Goal: Task Accomplishment & Management: Use online tool/utility

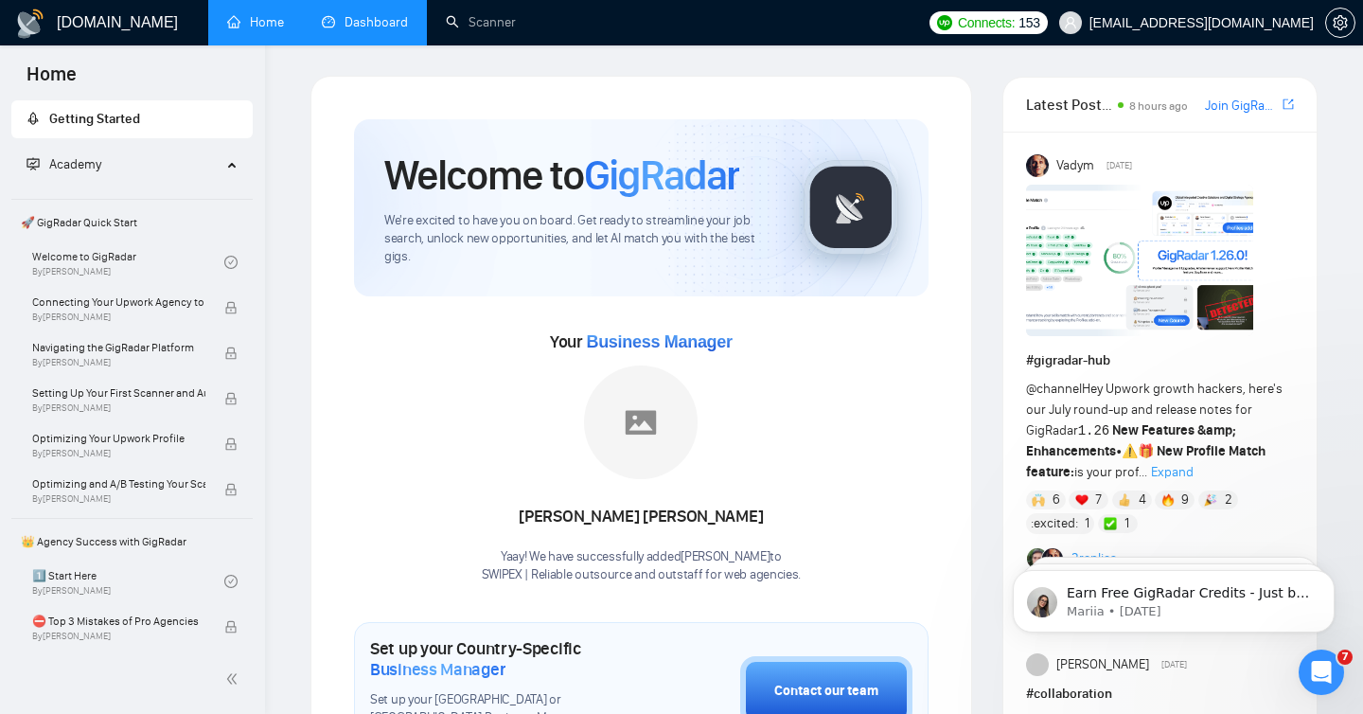
click at [382, 27] on link "Dashboard" at bounding box center [365, 22] width 86 height 16
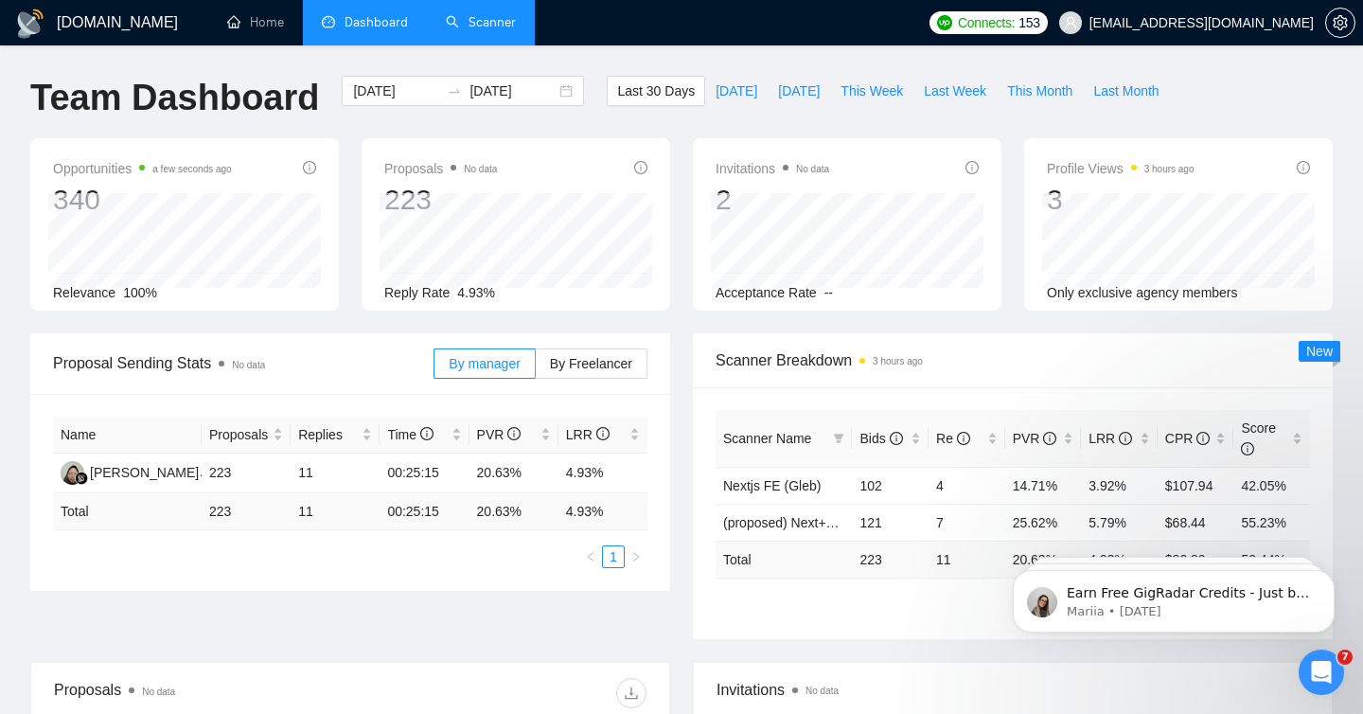
click at [494, 21] on link "Scanner" at bounding box center [481, 22] width 70 height 16
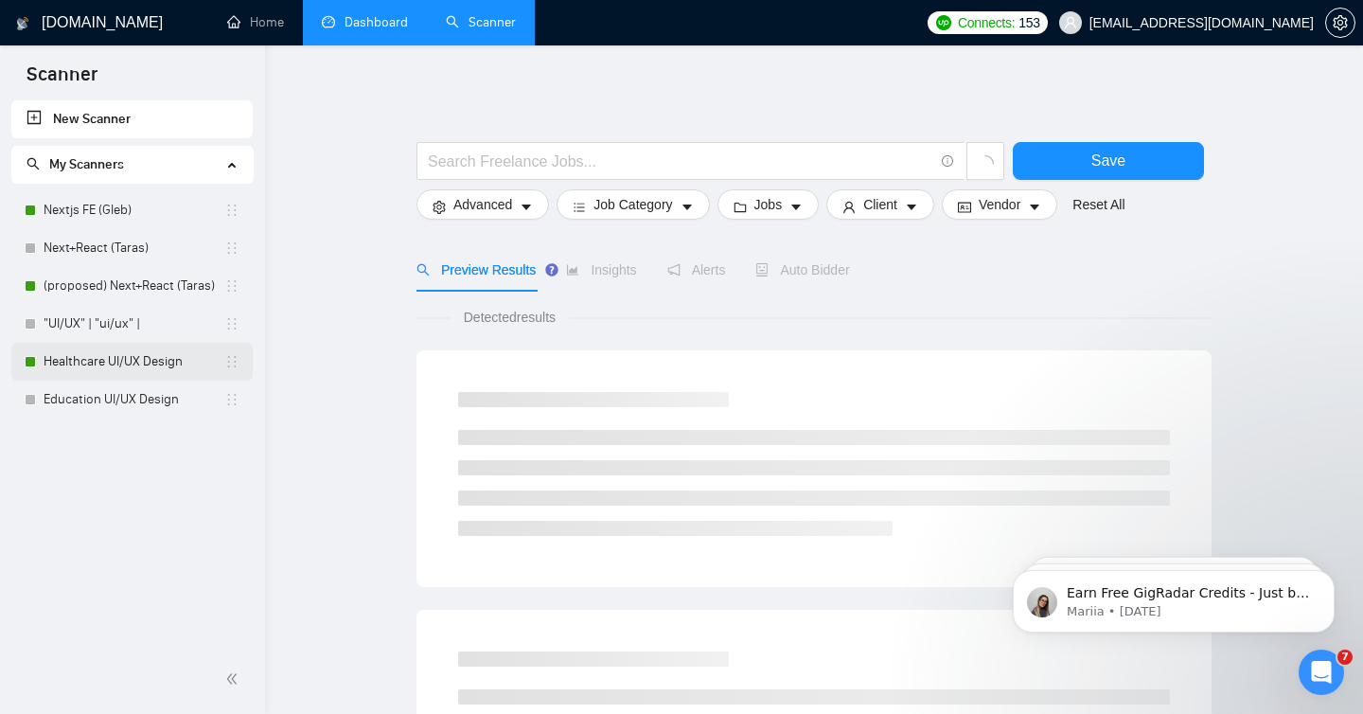
click at [80, 353] on link "Healthcare UI/UX Design" at bounding box center [134, 362] width 181 height 38
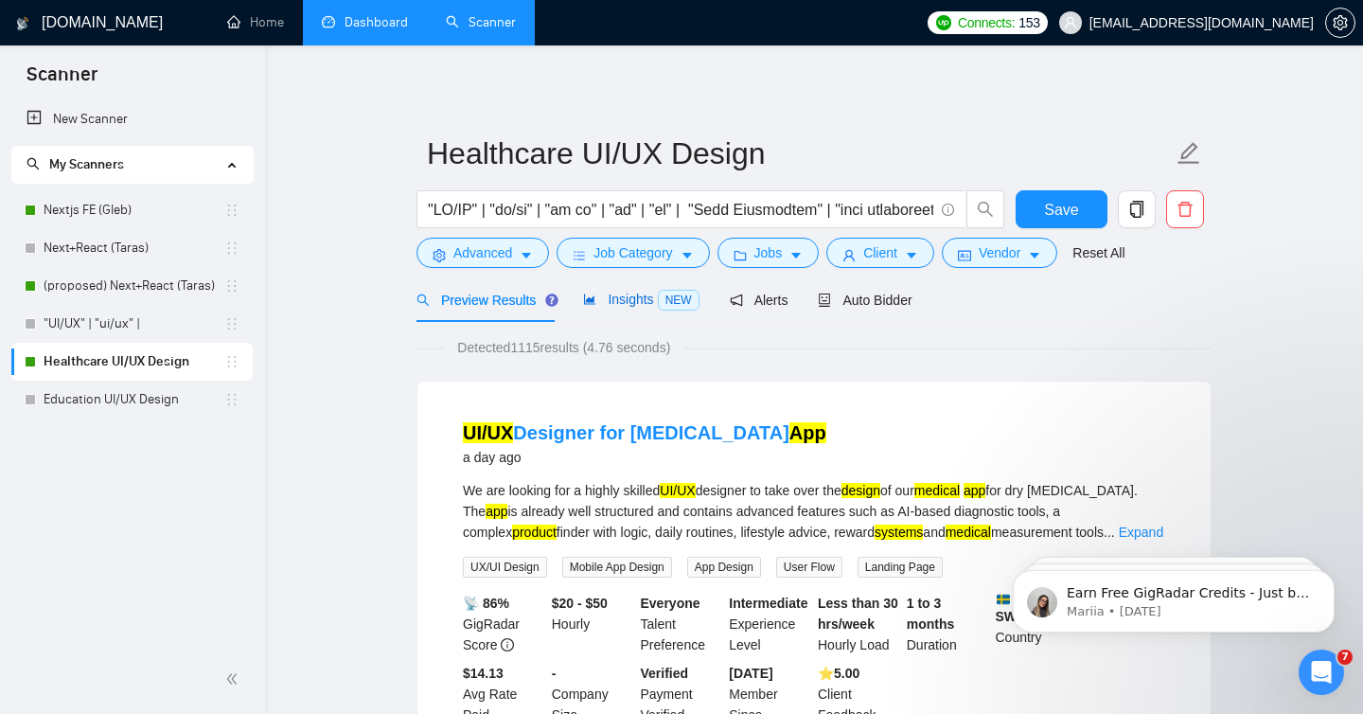
click at [645, 301] on span "Insights NEW" at bounding box center [640, 299] width 115 height 15
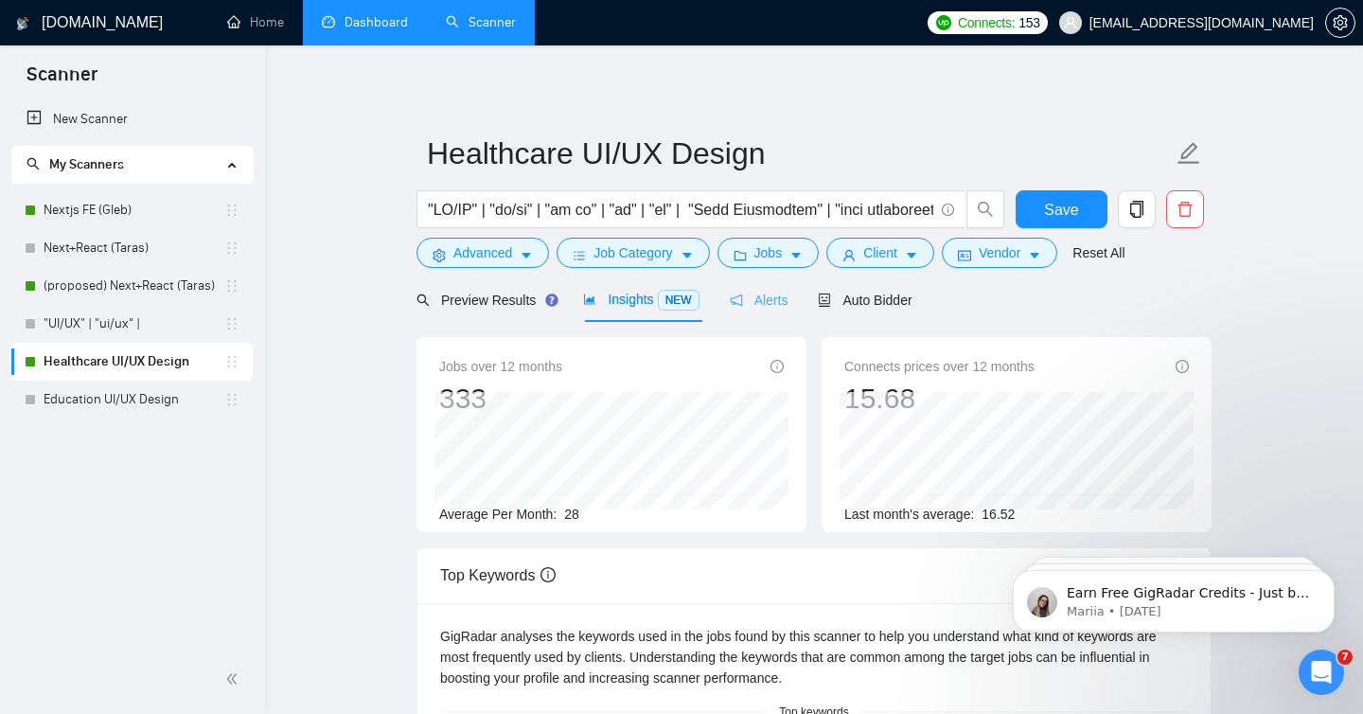
click at [774, 310] on div "Alerts" at bounding box center [759, 299] width 59 height 44
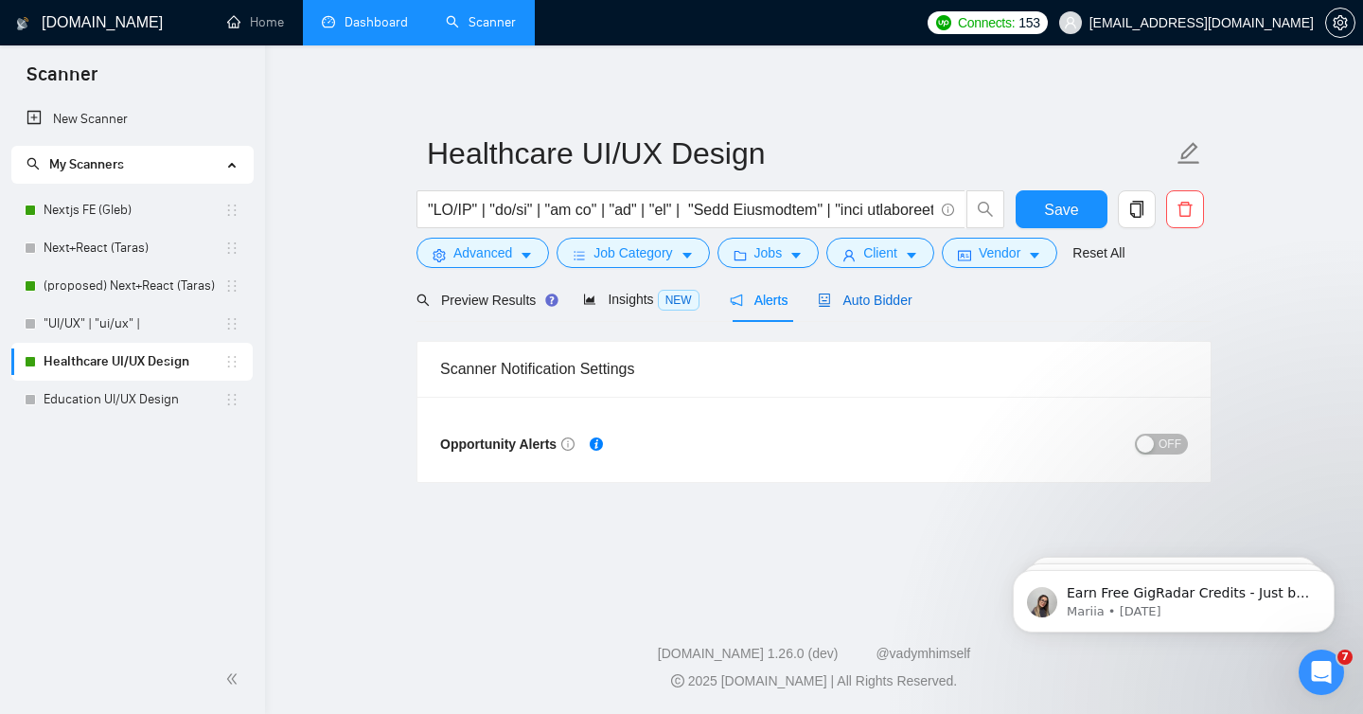
click at [891, 306] on span "Auto Bidder" at bounding box center [865, 299] width 94 height 15
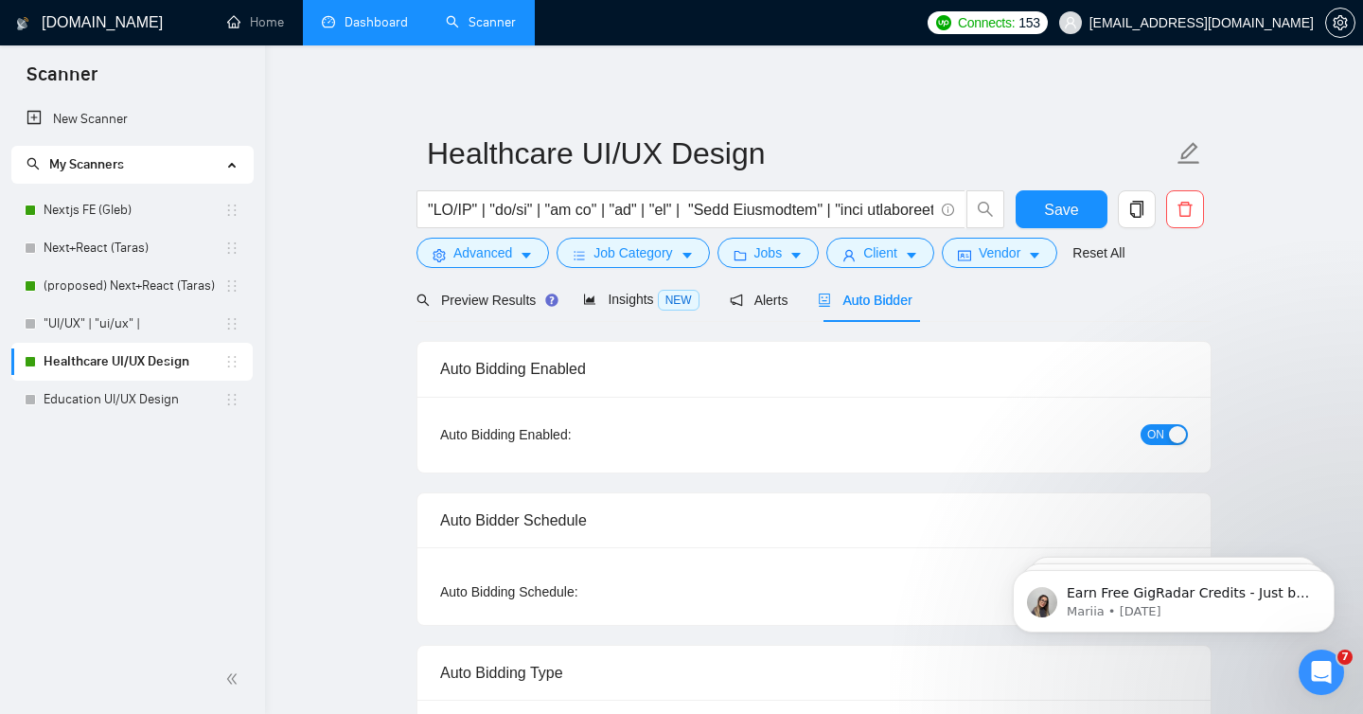
radio input "false"
radio input "true"
checkbox input "true"
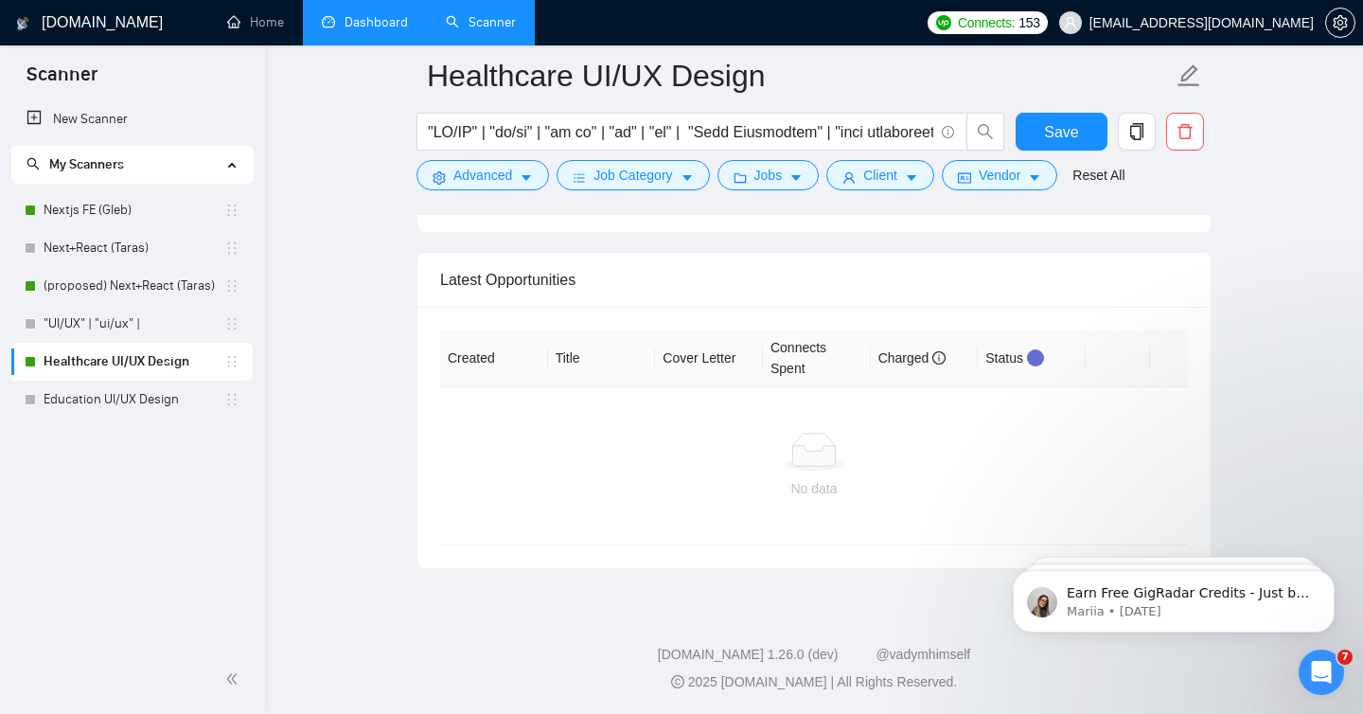
scroll to position [5091, 0]
click at [101, 363] on link "Healthcare UI/UX Design" at bounding box center [134, 362] width 181 height 38
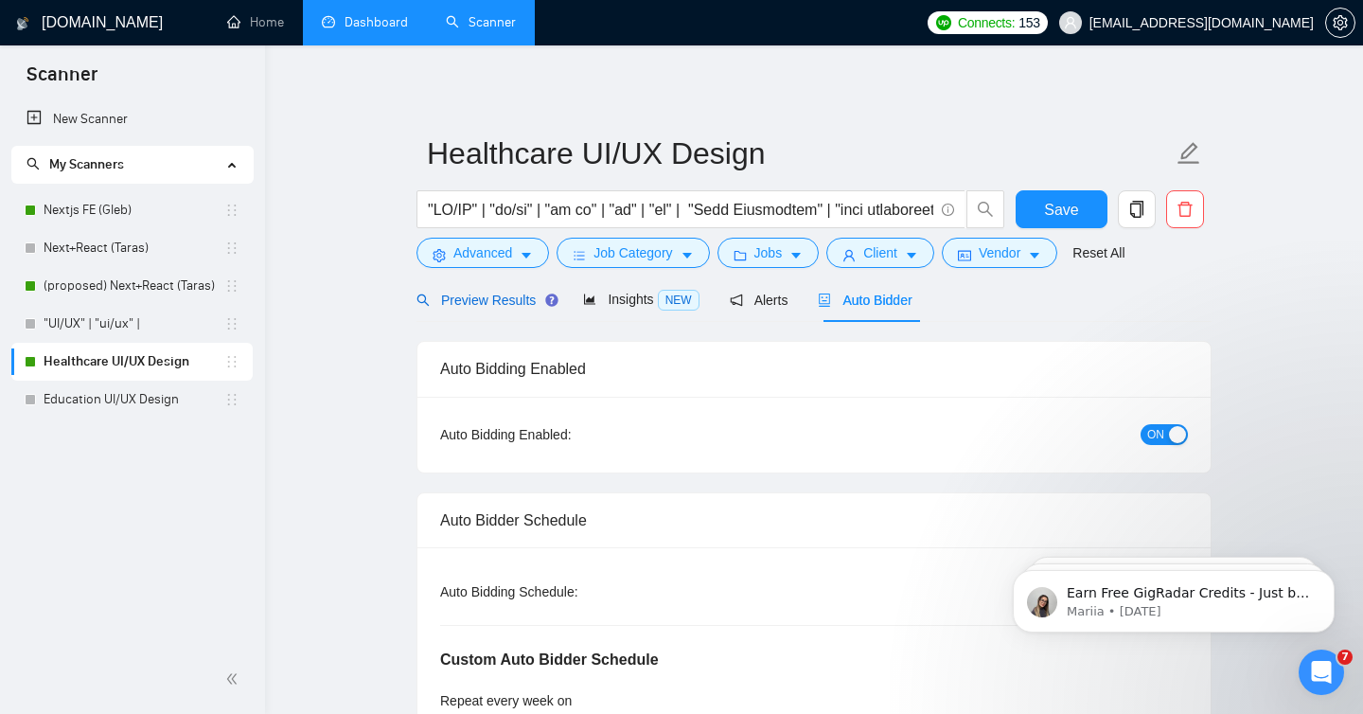
click at [468, 294] on span "Preview Results" at bounding box center [484, 299] width 136 height 15
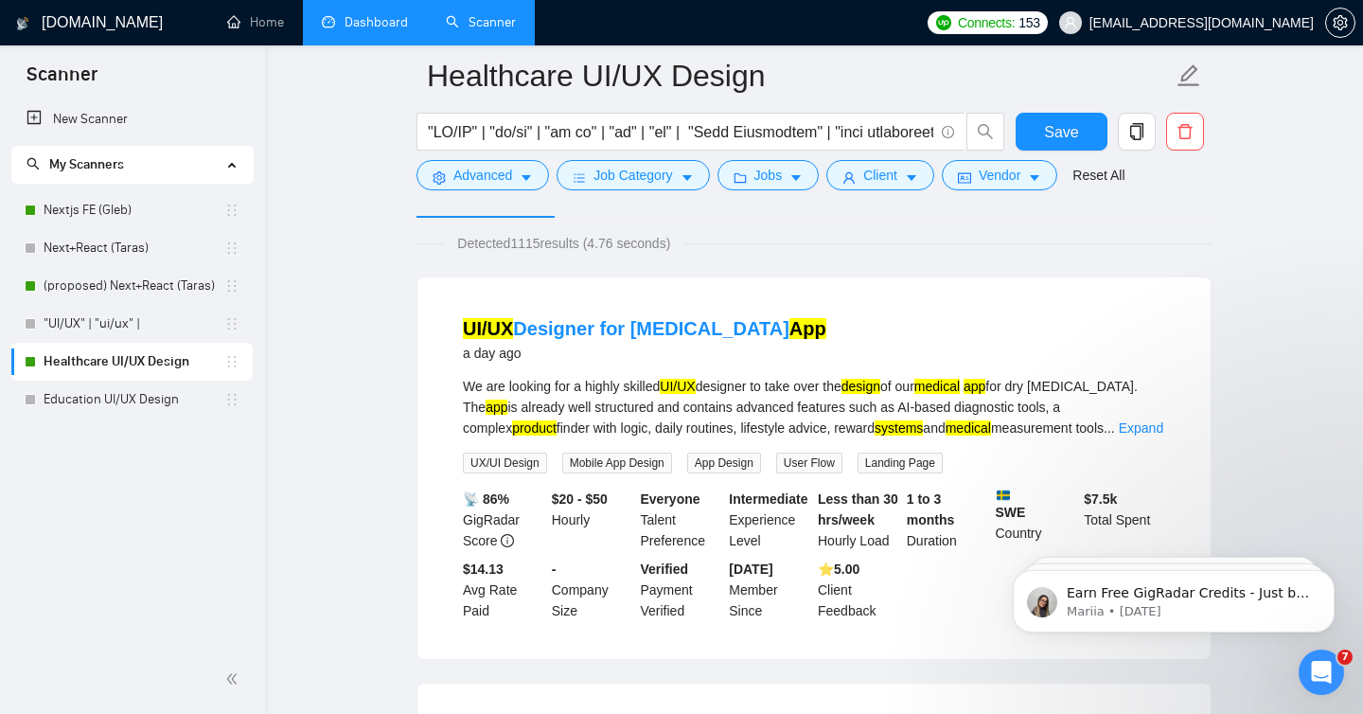
scroll to position [88, 0]
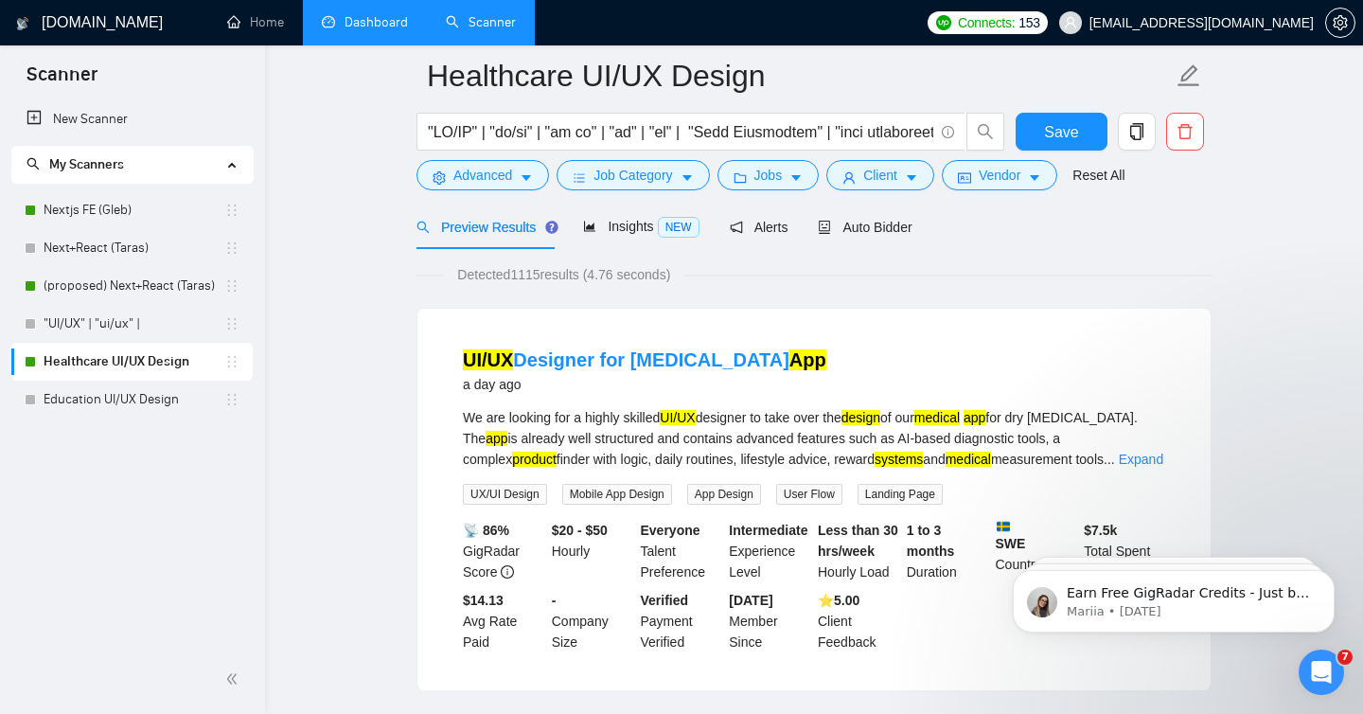
drag, startPoint x: 549, startPoint y: 277, endPoint x: 512, endPoint y: 277, distance: 36.9
click at [512, 276] on span "Detected 1115 results (4.76 seconds)" at bounding box center [563, 274] width 239 height 21
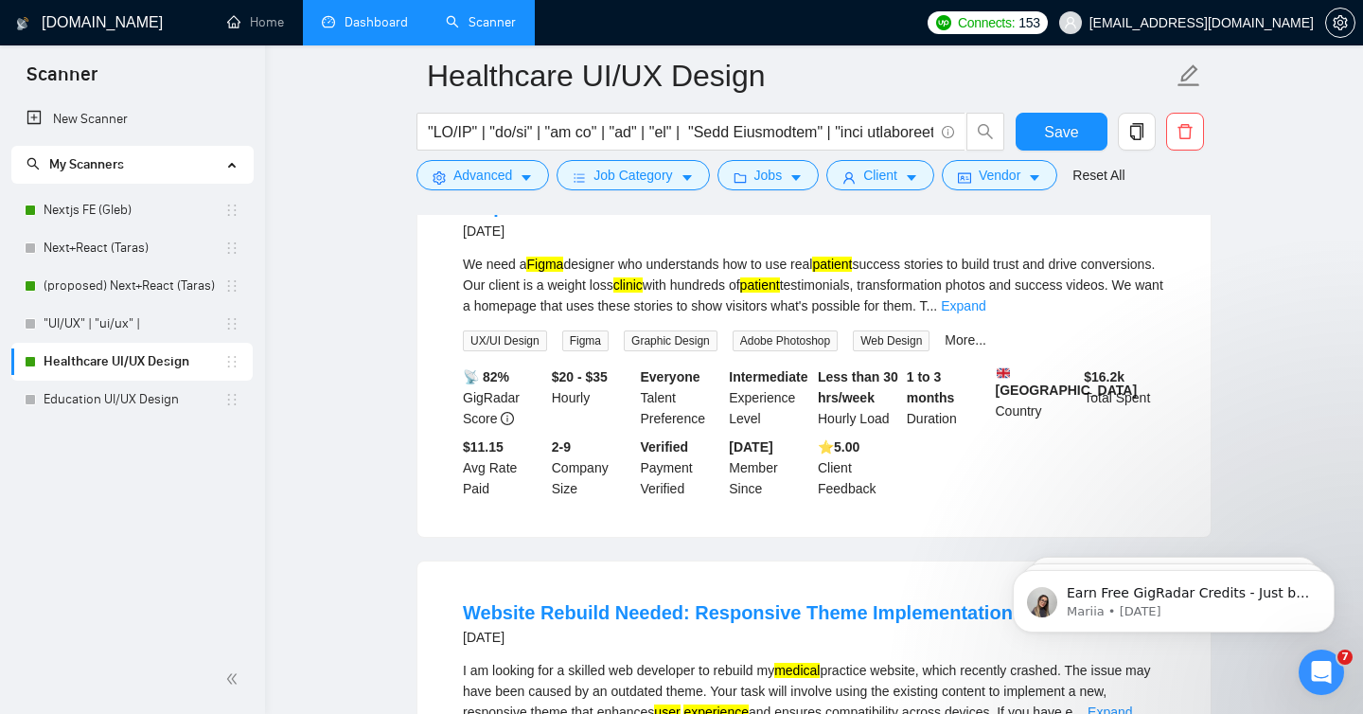
scroll to position [0, 0]
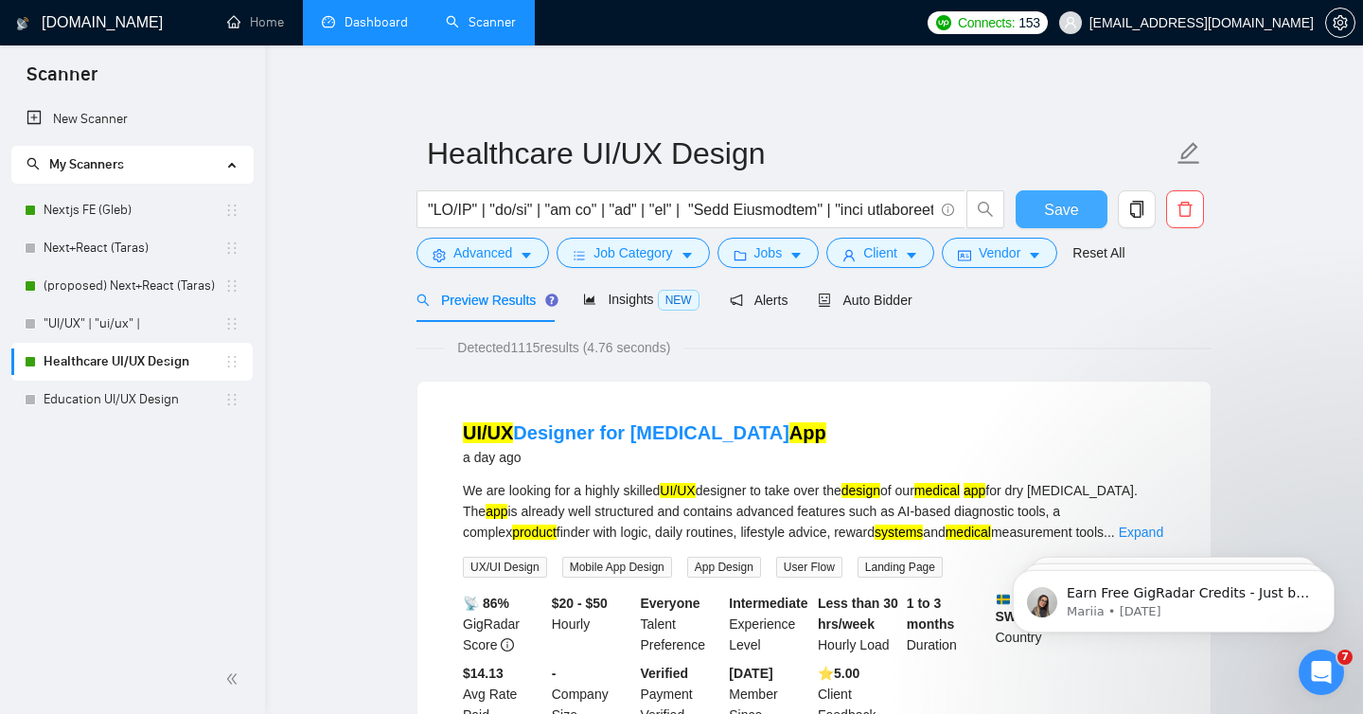
click at [1088, 216] on button "Save" at bounding box center [1062, 209] width 92 height 38
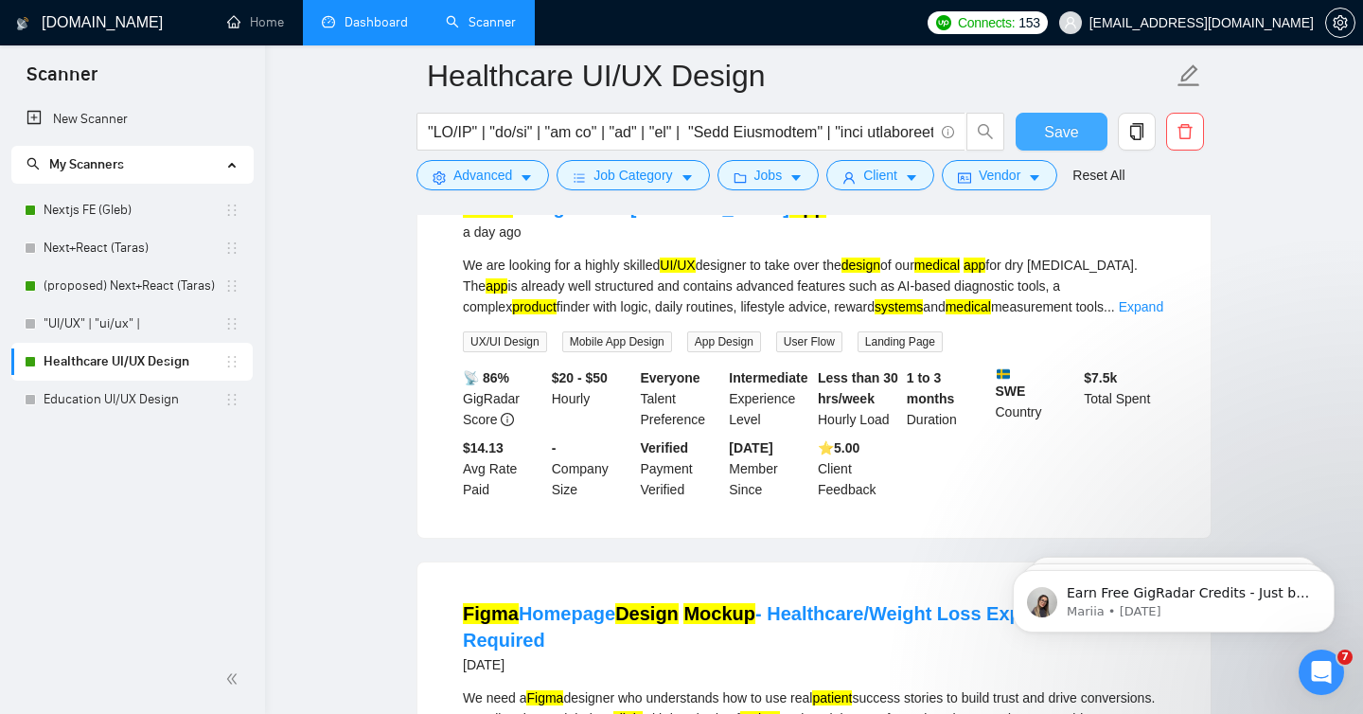
scroll to position [239, 0]
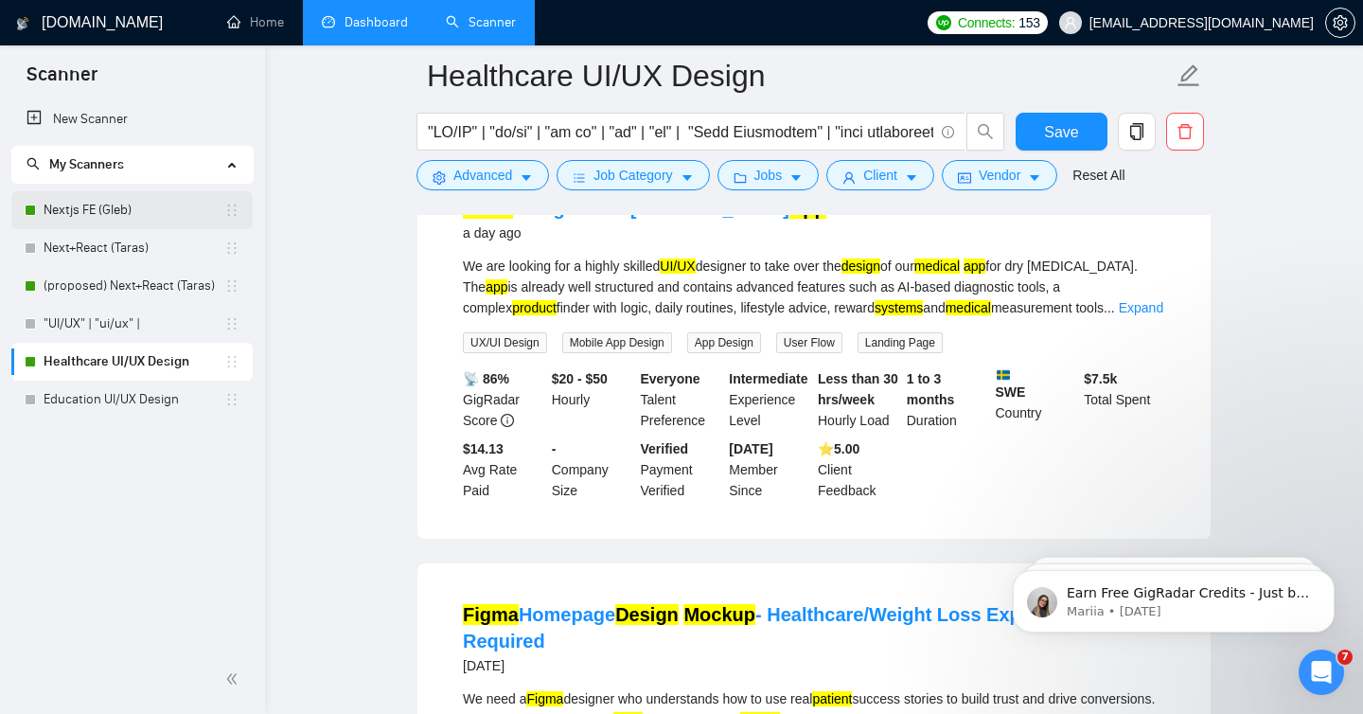
click at [108, 214] on link "Nextjs FE (Gleb)" at bounding box center [134, 210] width 181 height 38
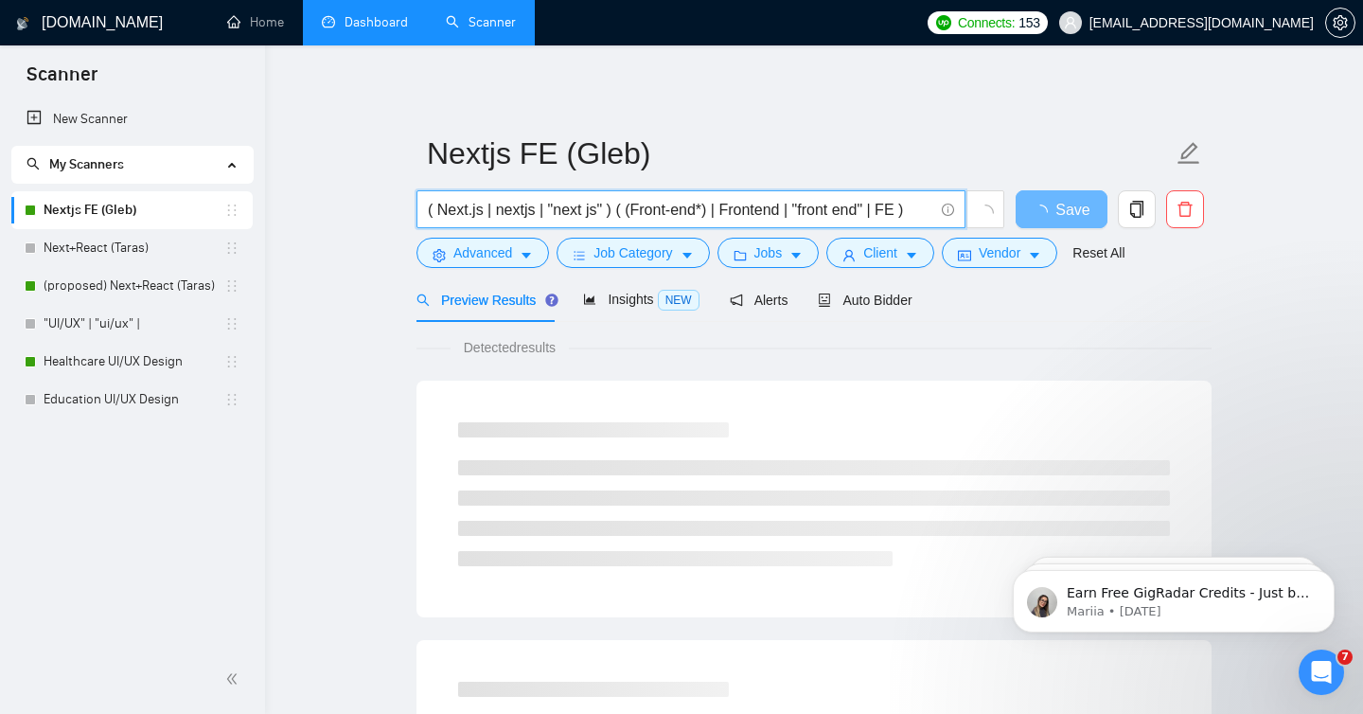
click at [667, 198] on input "( Next.js | nextjs | "next js" ) ( (Front-end*) | Frontend | "front end" | FE )" at bounding box center [680, 210] width 505 height 24
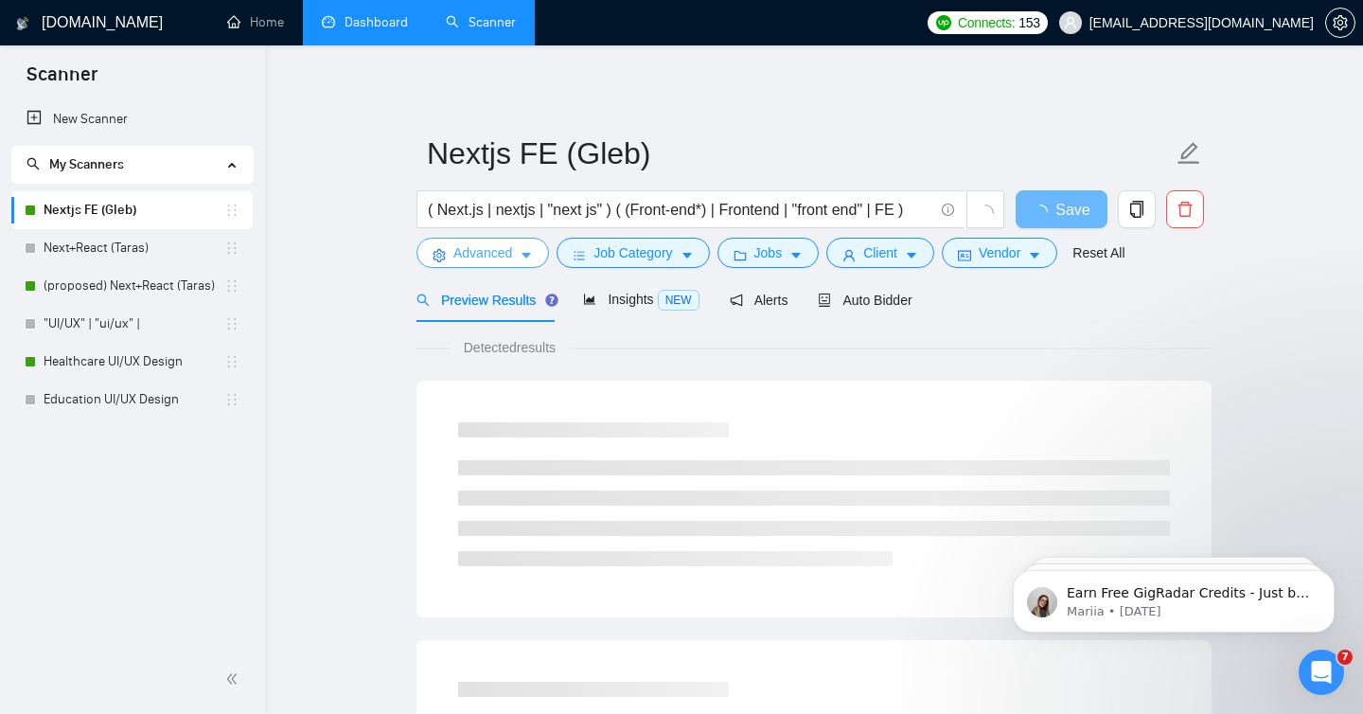
click at [516, 247] on button "Advanced" at bounding box center [482, 253] width 133 height 30
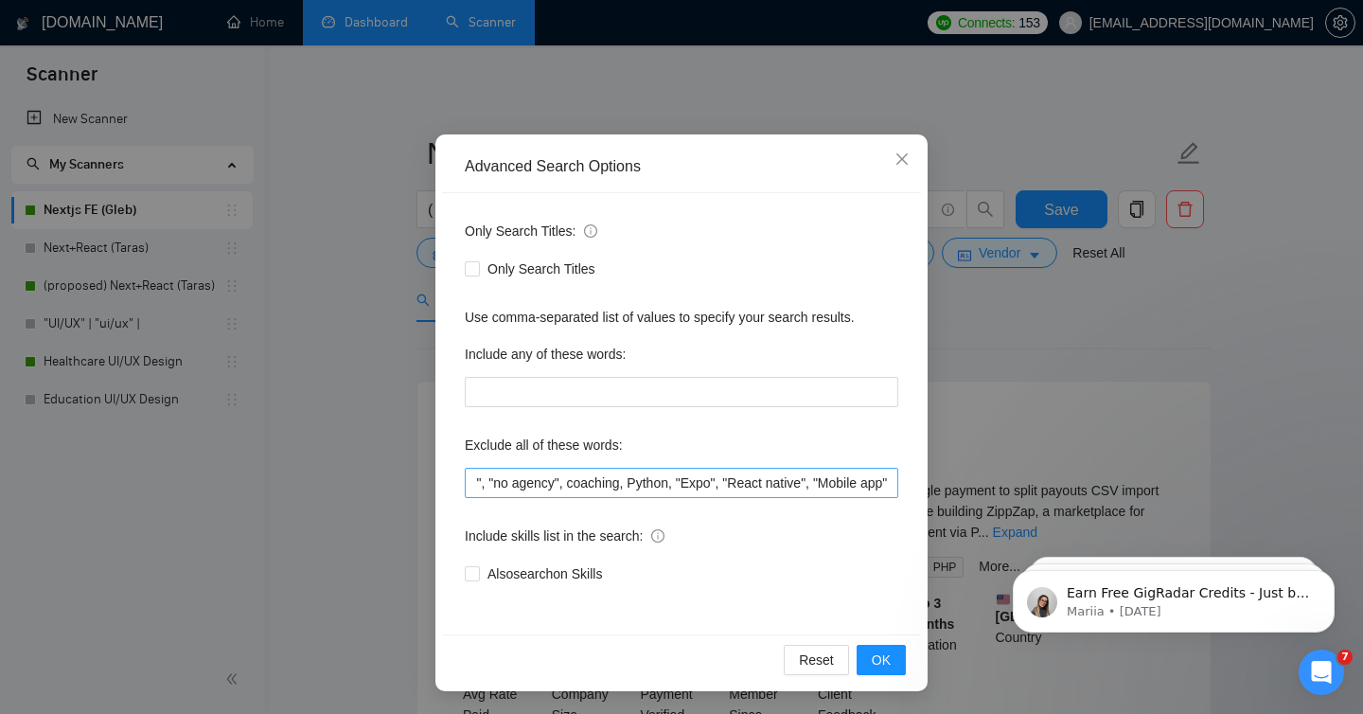
scroll to position [0, 99]
click at [903, 160] on icon "close" at bounding box center [901, 158] width 15 height 15
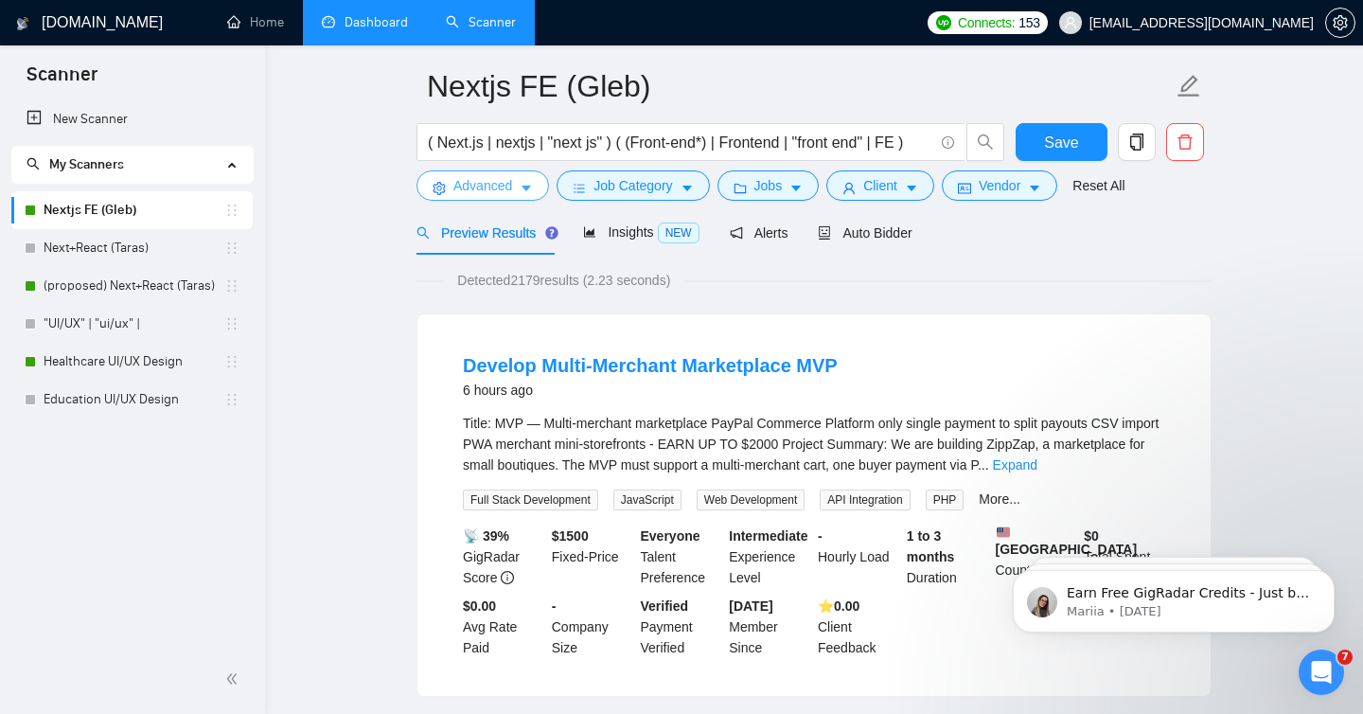
scroll to position [48, 0]
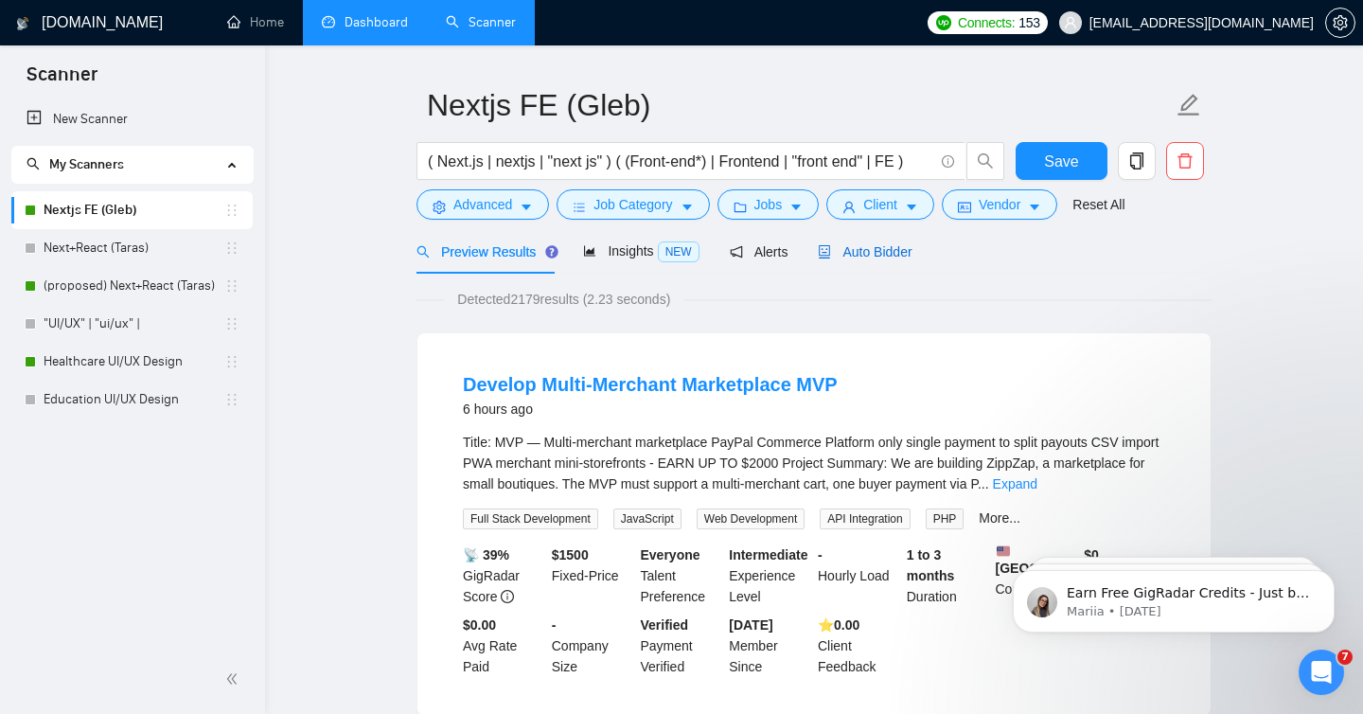
click at [871, 247] on span "Auto Bidder" at bounding box center [865, 251] width 94 height 15
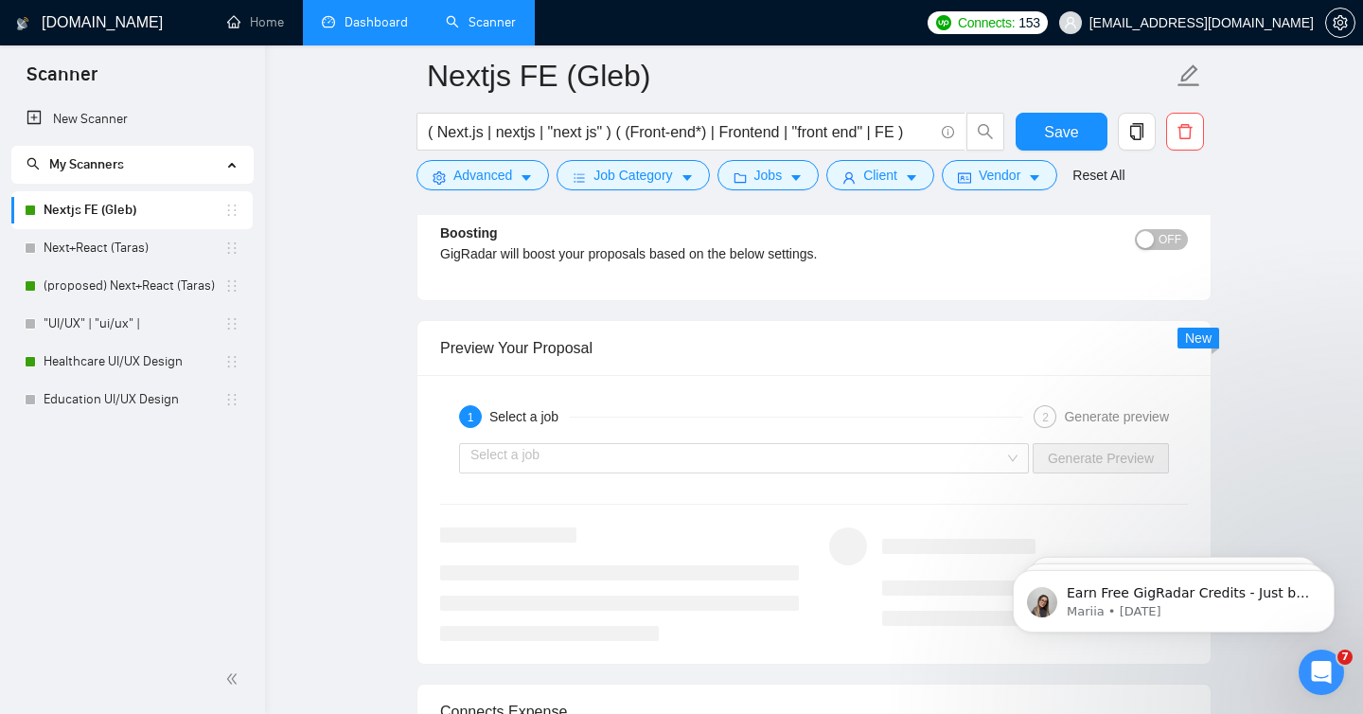
scroll to position [3669, 0]
click at [540, 462] on input "search" at bounding box center [737, 456] width 534 height 28
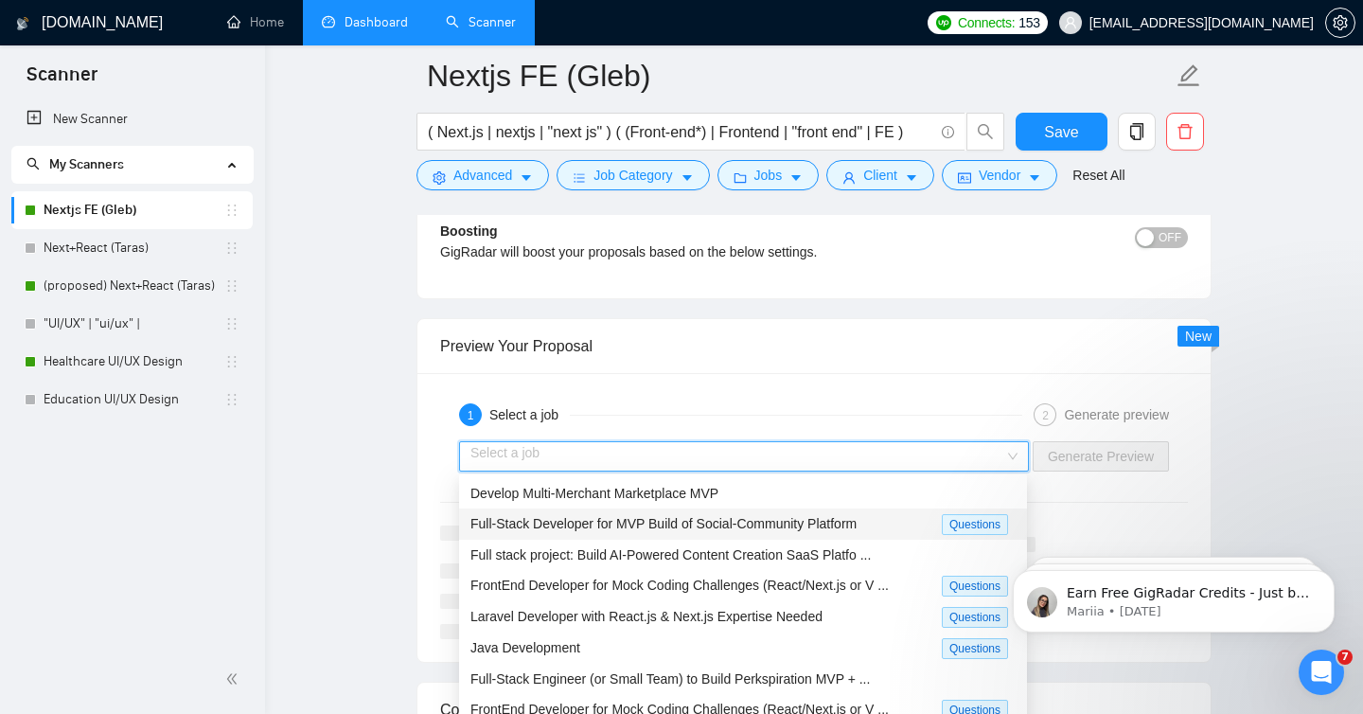
click at [552, 525] on span "Full-Stack Developer for MVP Build of Social-Community Platform" at bounding box center [663, 523] width 386 height 15
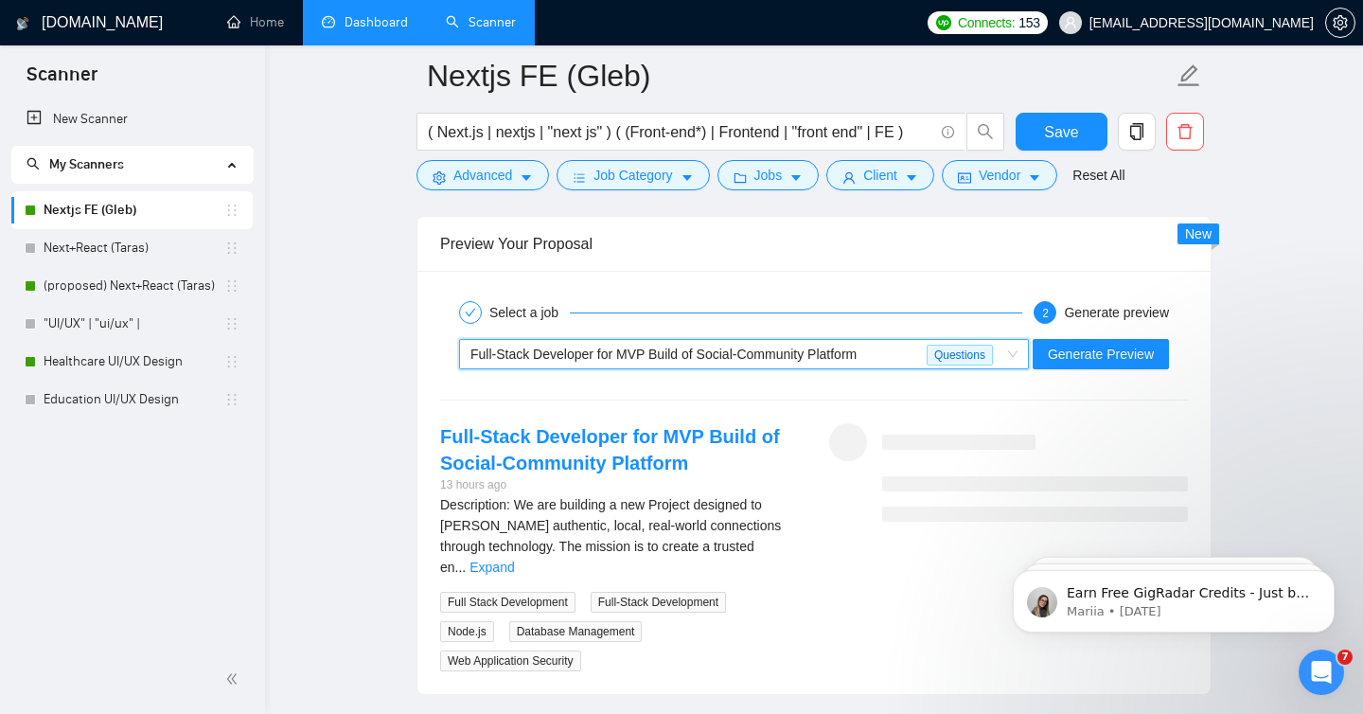
scroll to position [3827, 0]
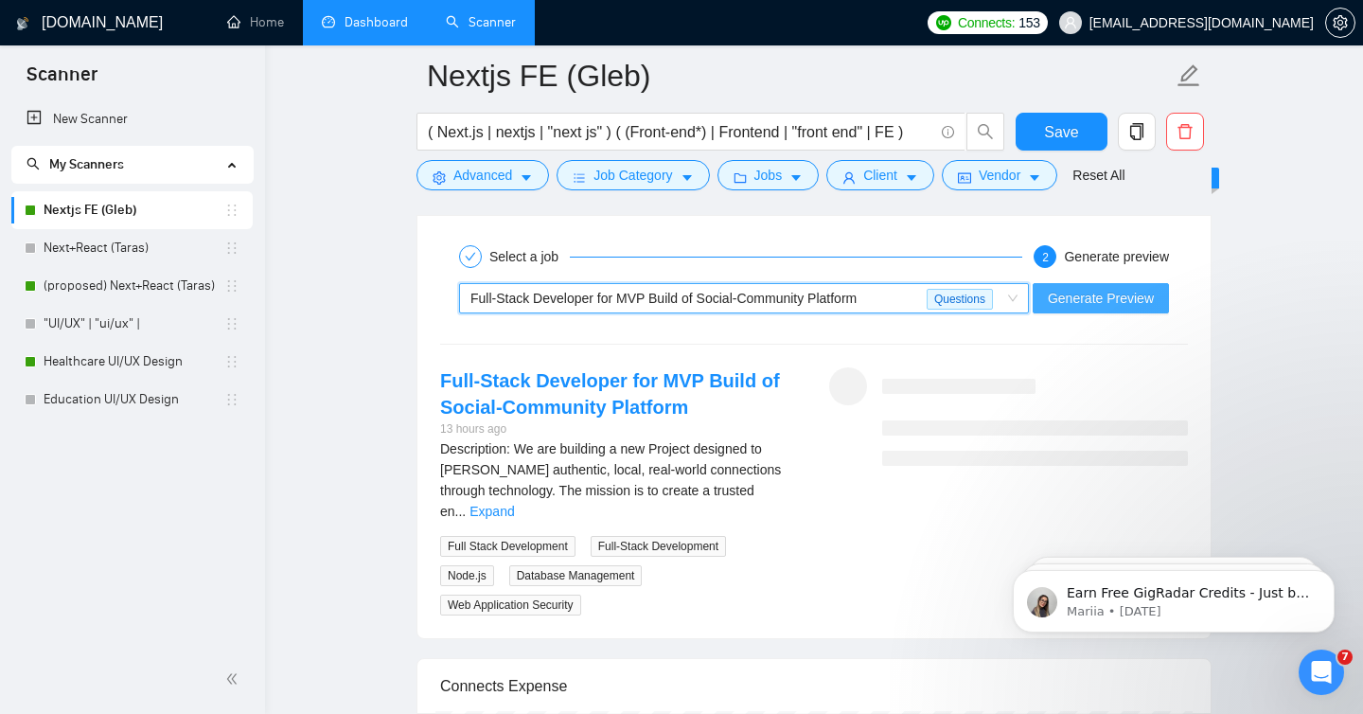
click at [1086, 302] on span "Generate Preview" at bounding box center [1101, 298] width 106 height 21
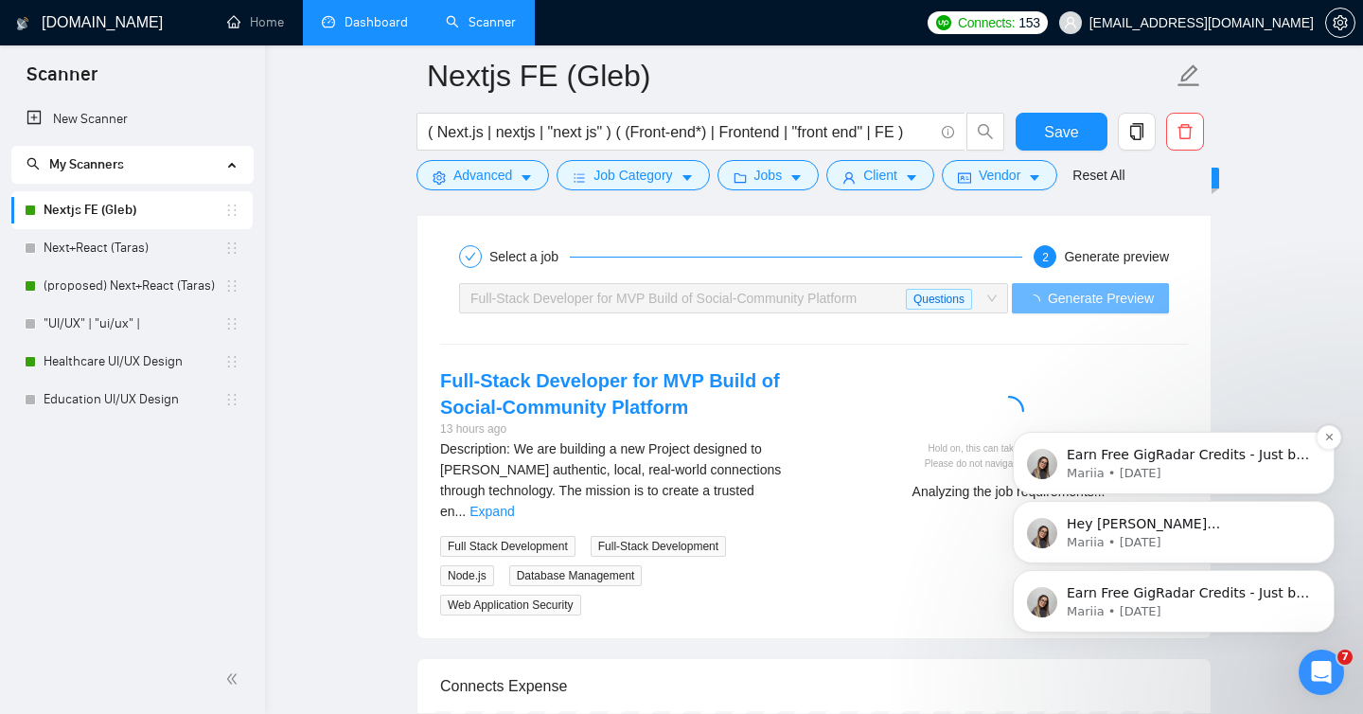
click at [1211, 498] on div "Earn Free GigRadar Credits - Just by Sharing Your Story! 💬 Want more credits fo…" at bounding box center [1174, 514] width 348 height 237
click at [1211, 434] on icon "Dismiss notification" at bounding box center [1328, 437] width 7 height 7
click at [1211, 500] on button "Dismiss notification" at bounding box center [1329, 506] width 25 height 25
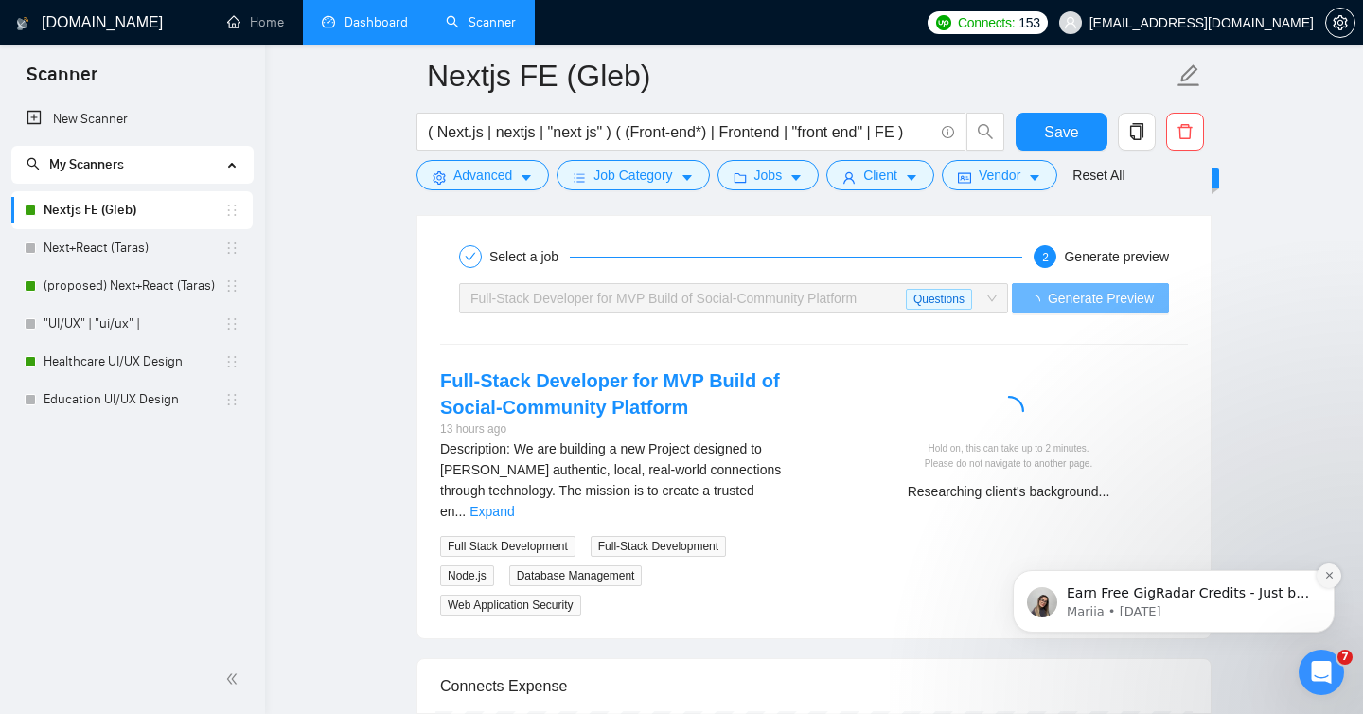
click at [1211, 575] on icon "Dismiss notification" at bounding box center [1329, 575] width 10 height 10
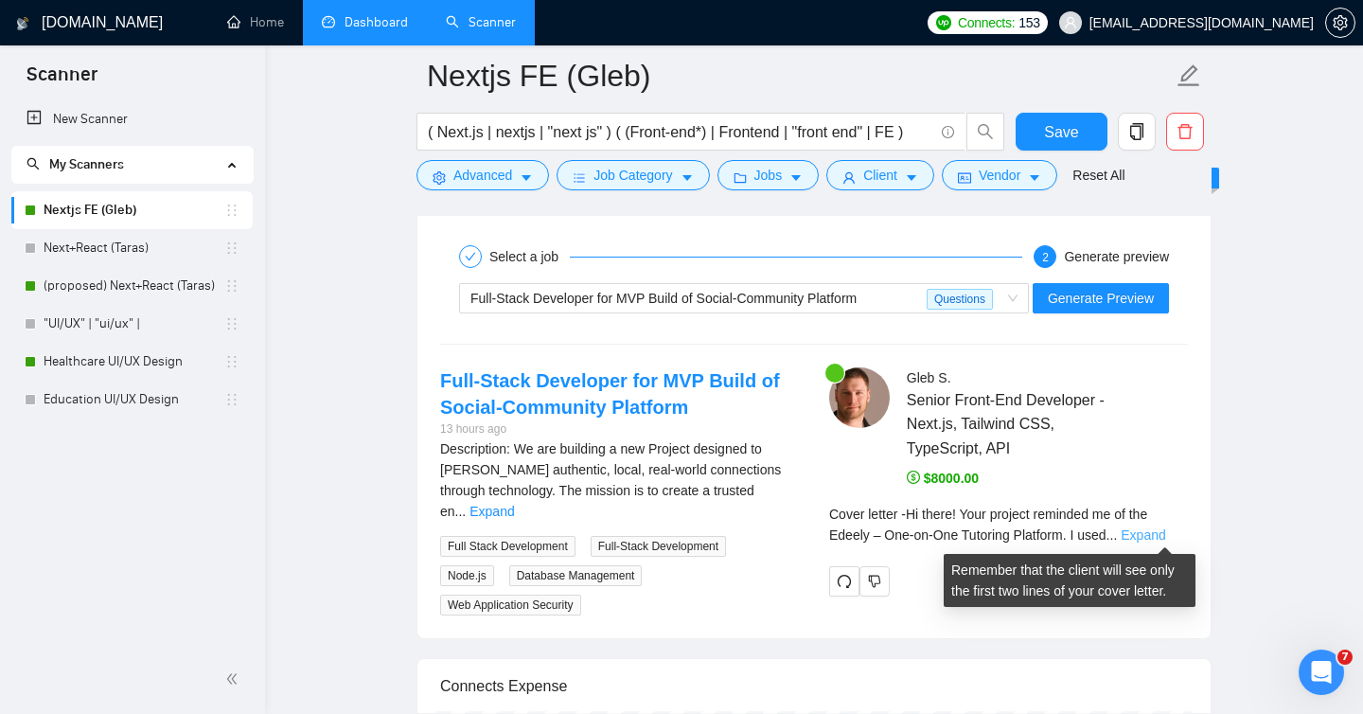
click at [1158, 537] on link "Expand" at bounding box center [1143, 534] width 44 height 15
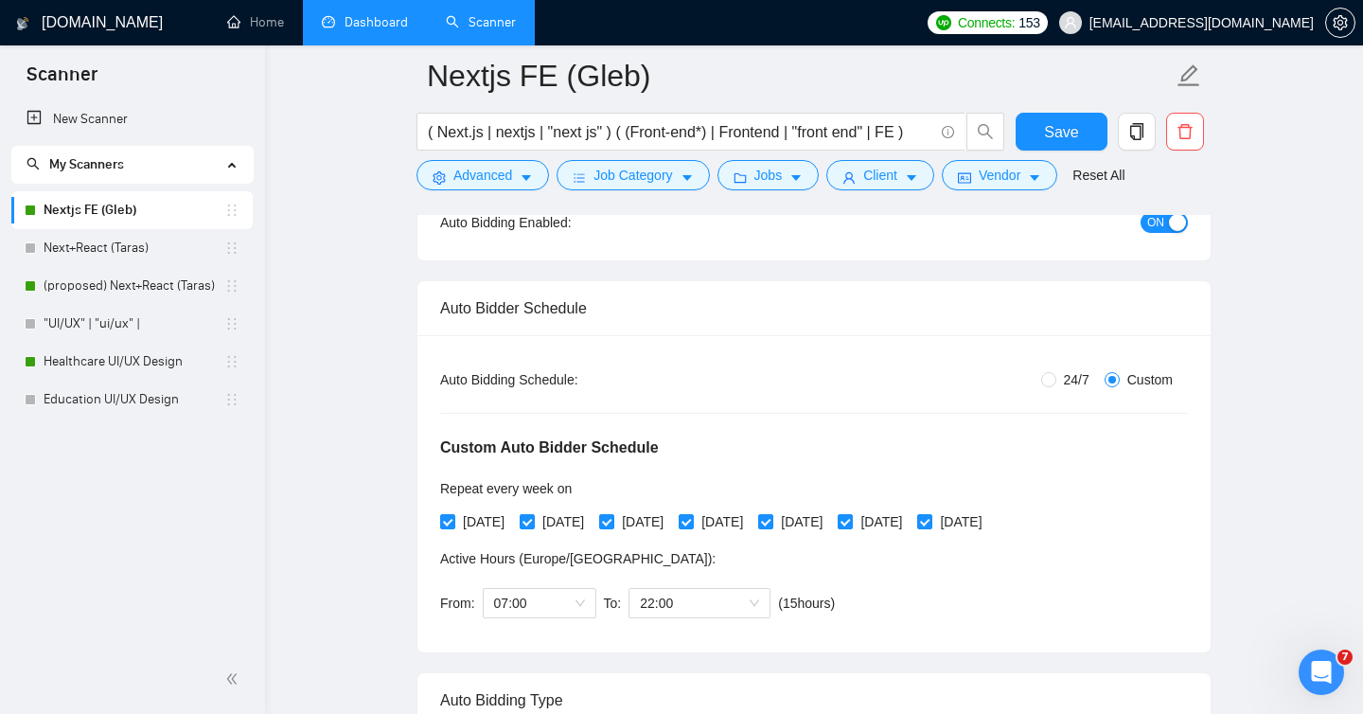
scroll to position [0, 0]
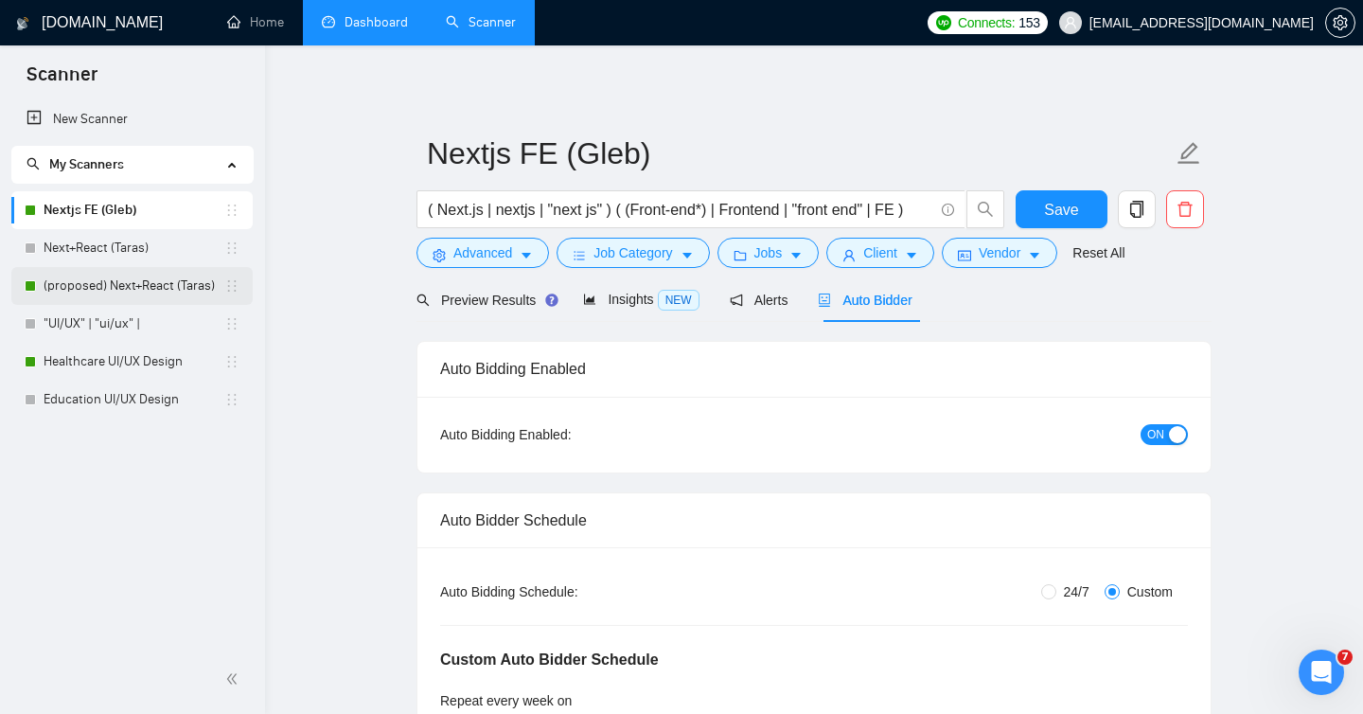
click at [114, 291] on link "(proposed) Next+React (Taras)" at bounding box center [134, 286] width 181 height 38
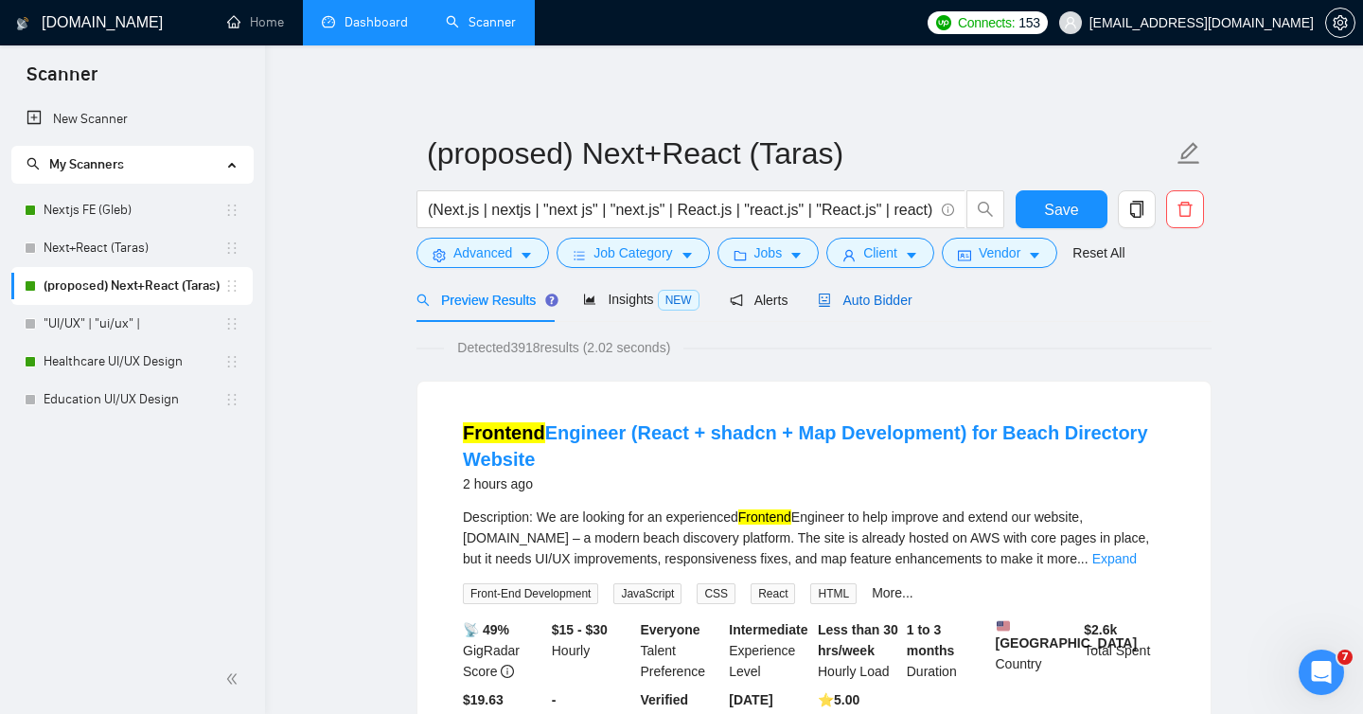
click at [848, 301] on span "Auto Bidder" at bounding box center [865, 299] width 94 height 15
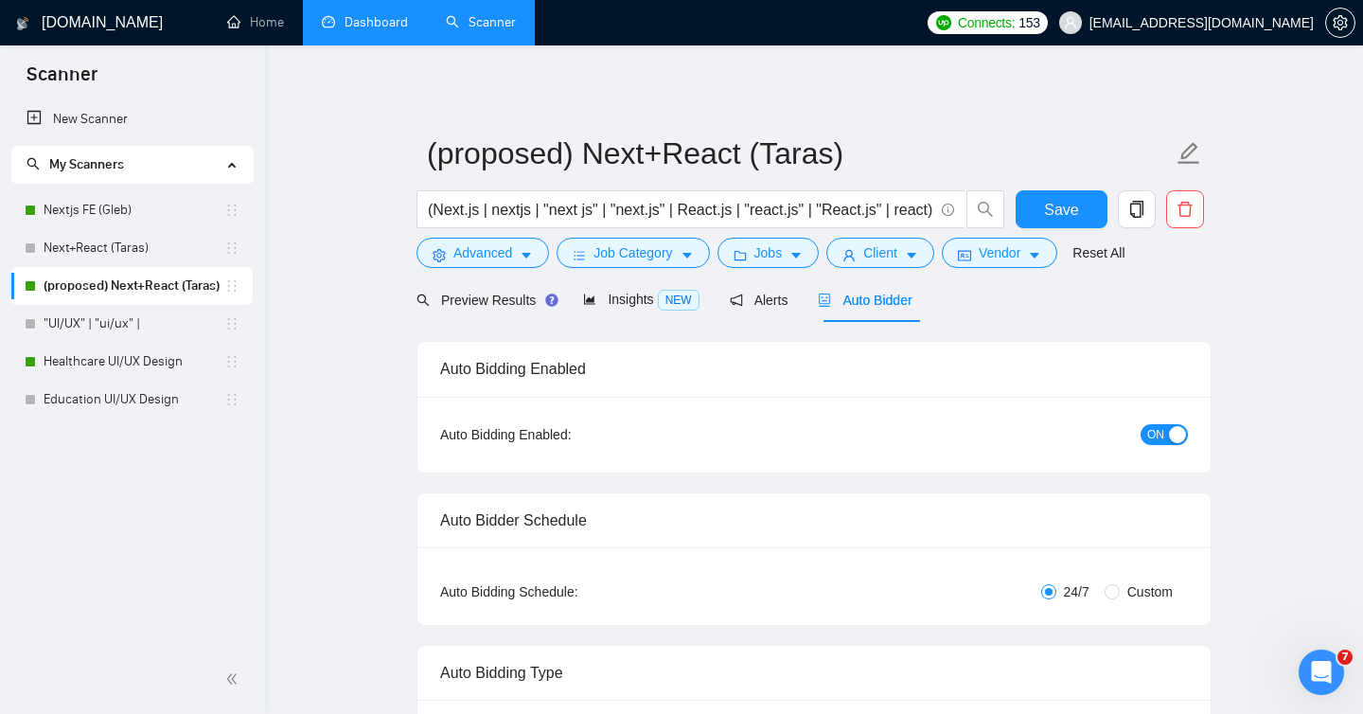
radio input "false"
radio input "true"
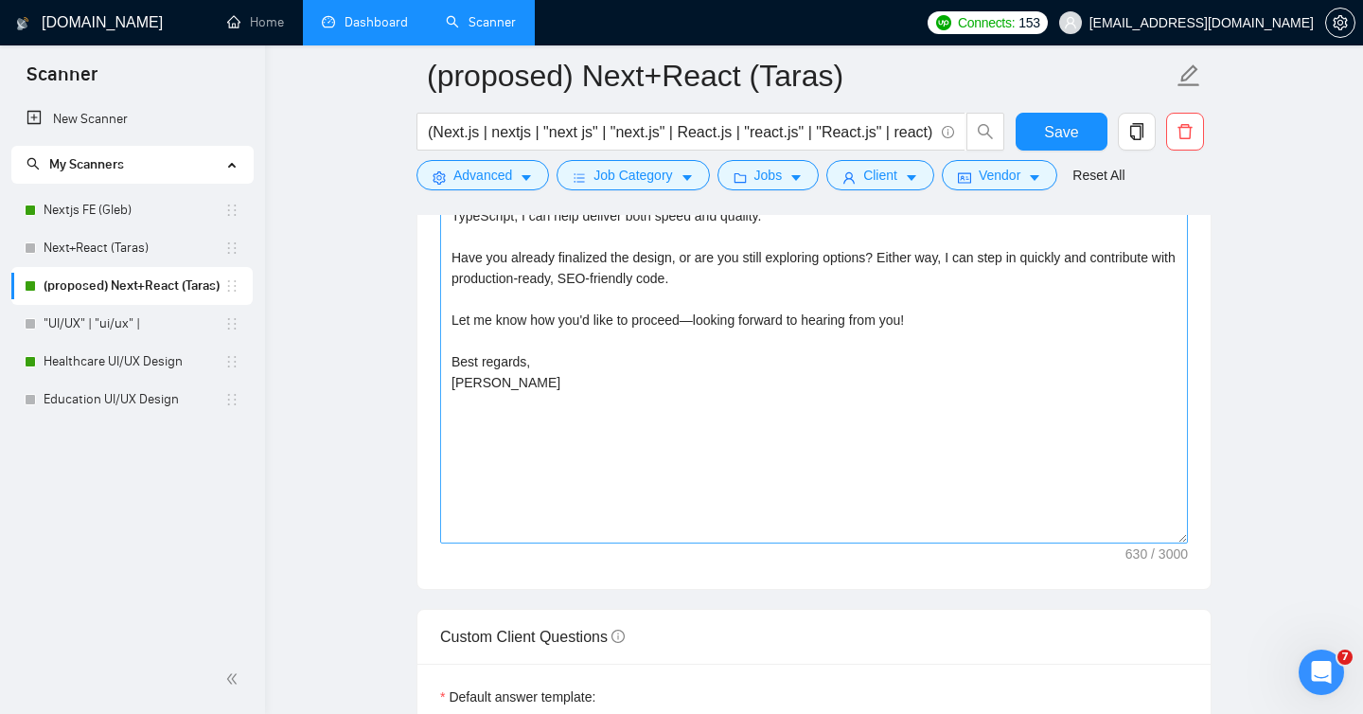
scroll to position [2370, 0]
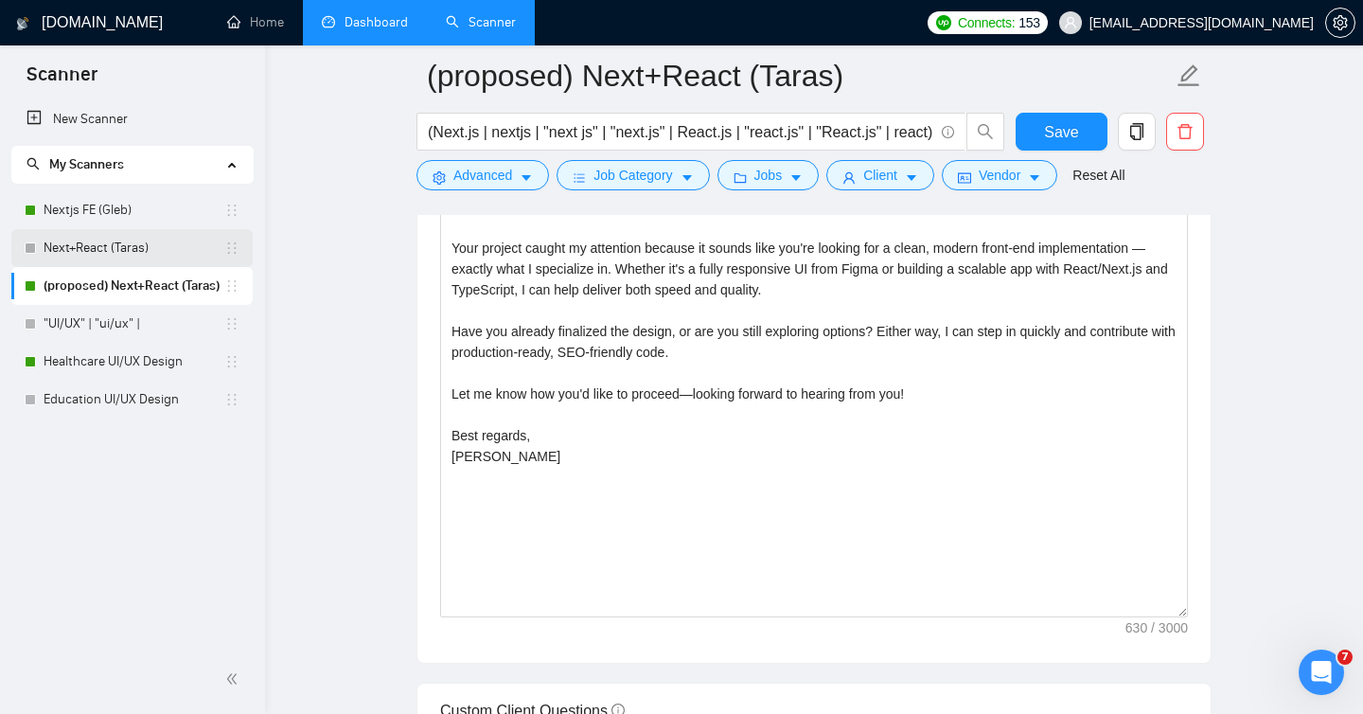
click at [129, 246] on link "Next+React (Taras)" at bounding box center [134, 248] width 181 height 38
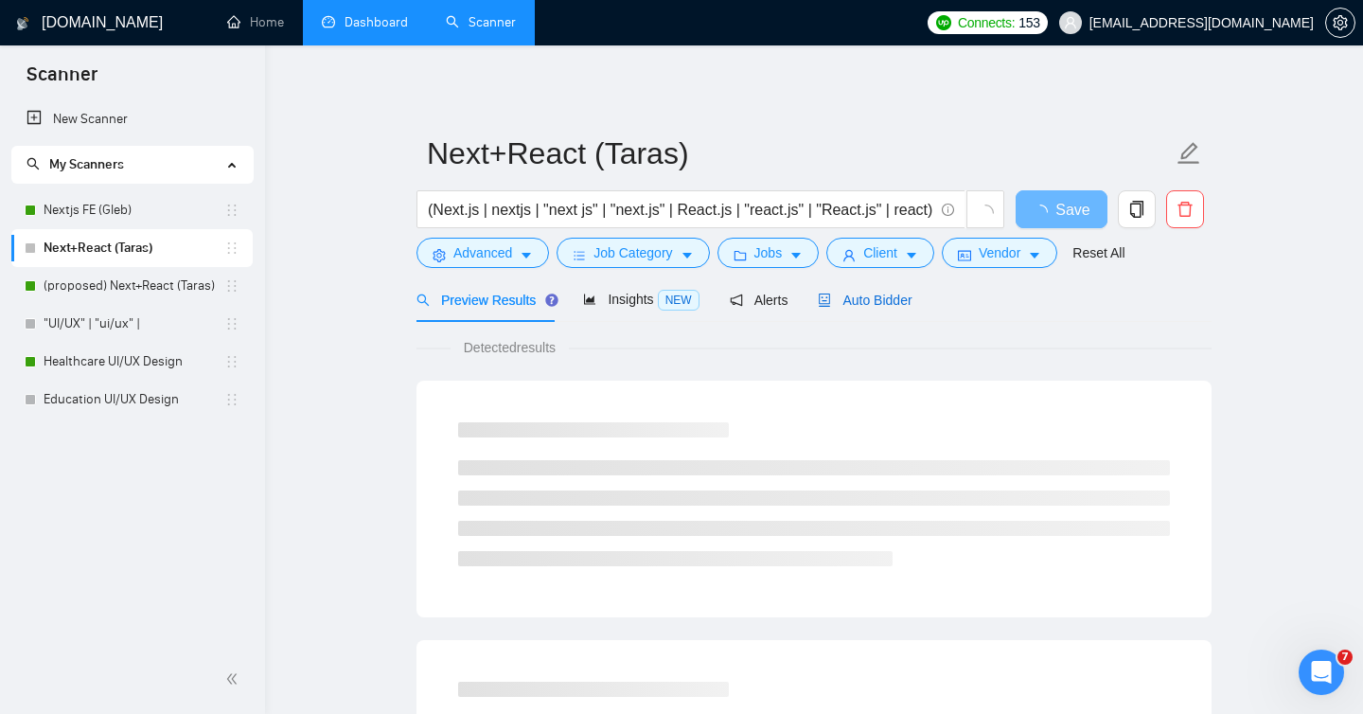
click at [865, 297] on span "Auto Bidder" at bounding box center [865, 299] width 94 height 15
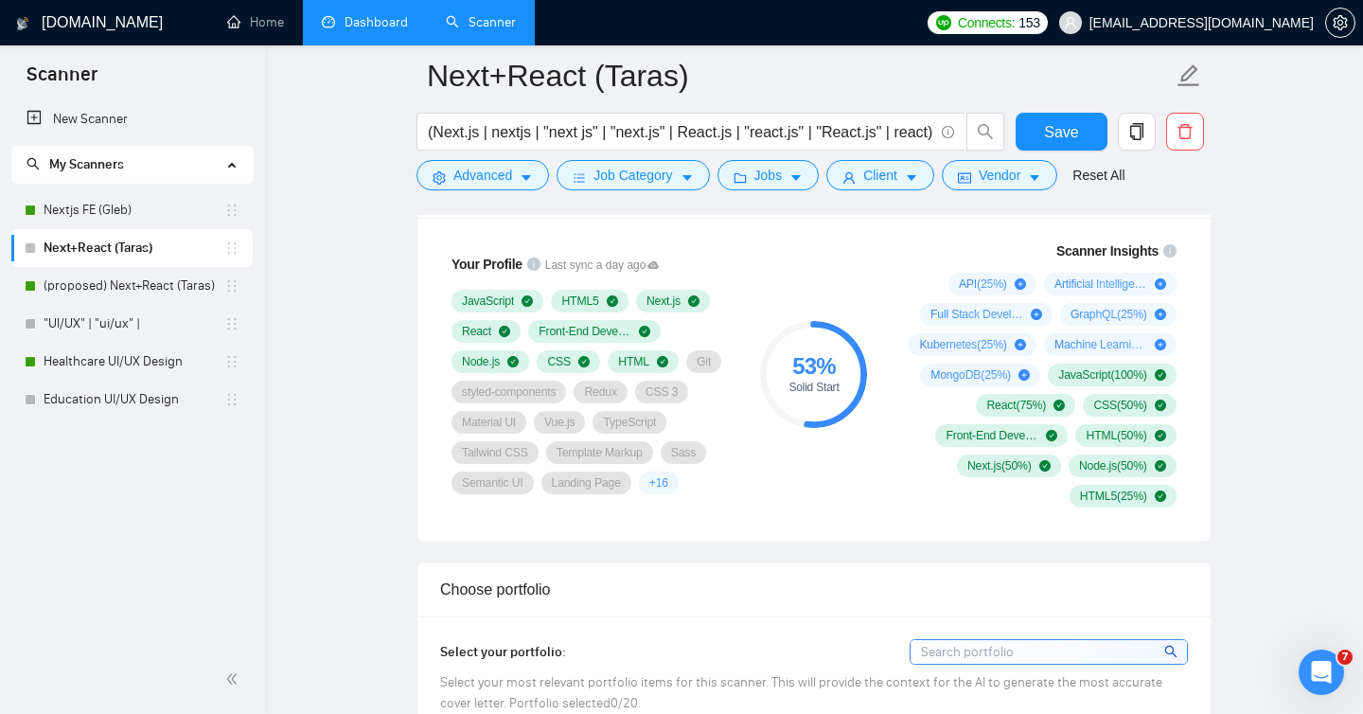
scroll to position [1278, 0]
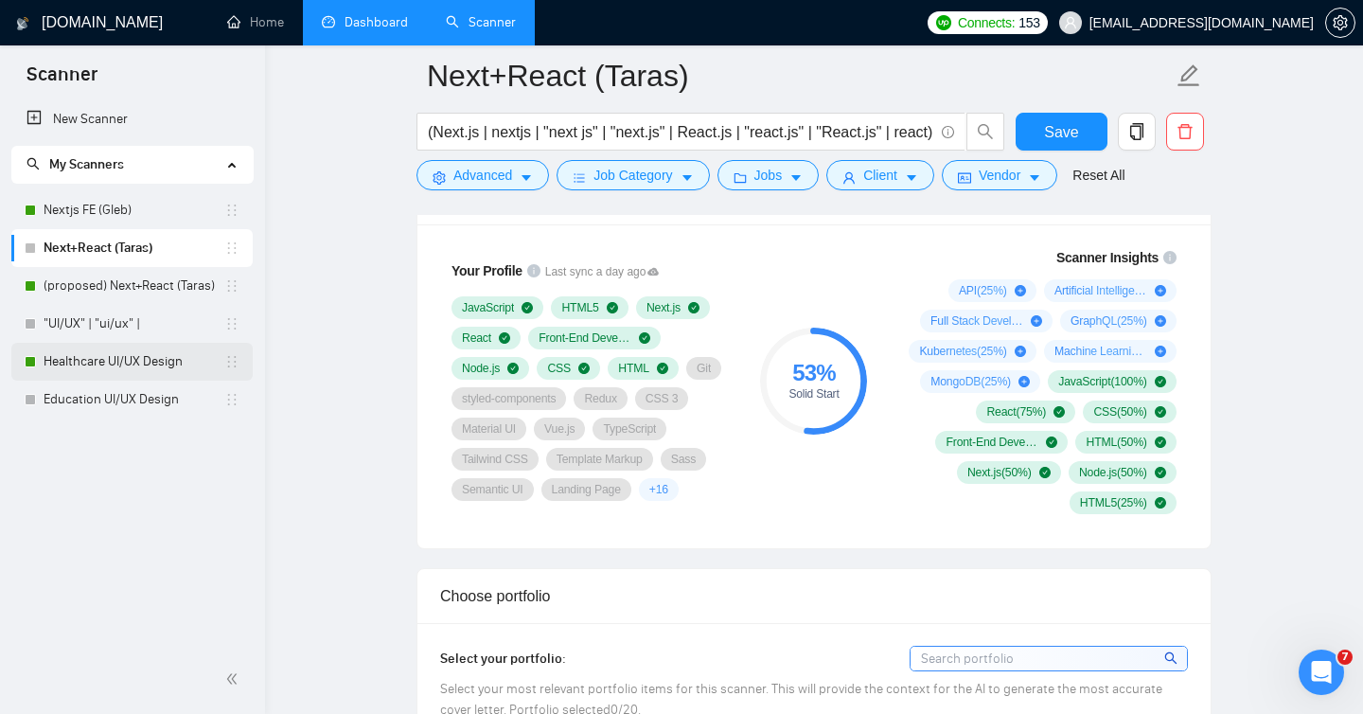
click at [133, 368] on link "Healthcare UI/UX Design" at bounding box center [134, 362] width 181 height 38
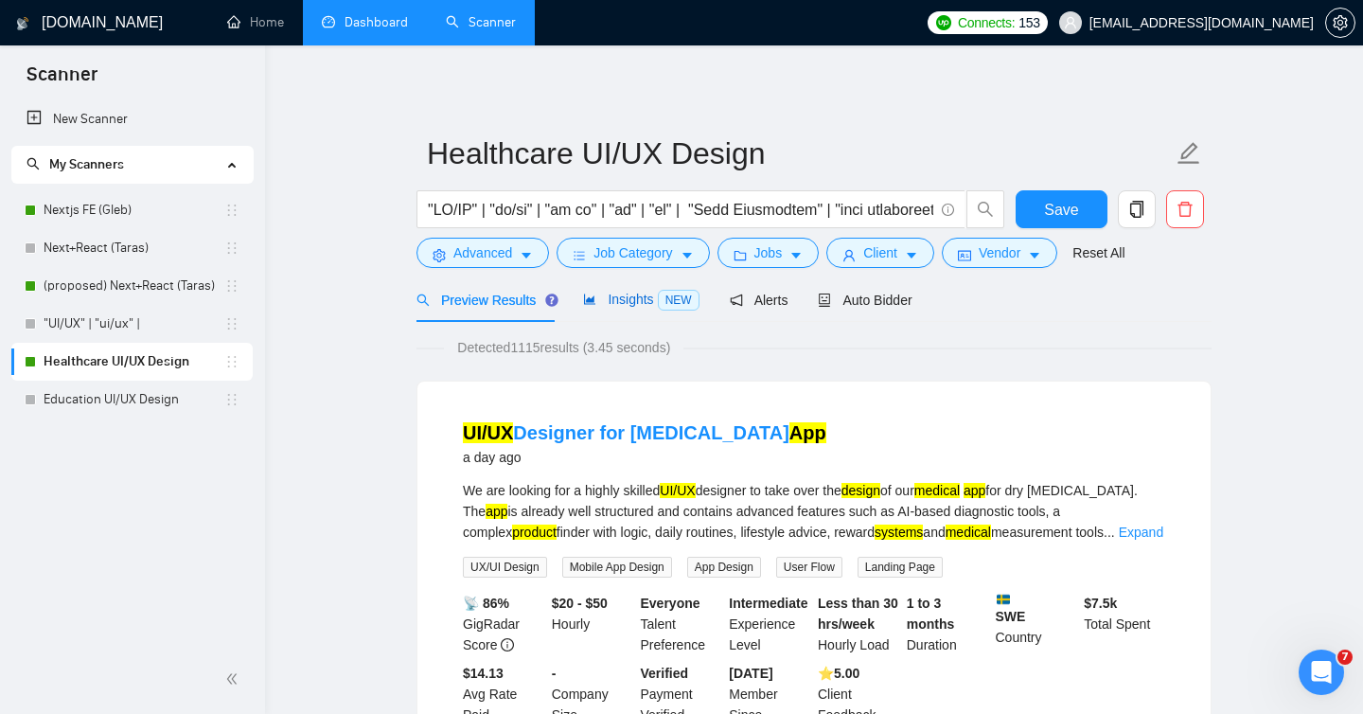
click at [646, 303] on span "Insights NEW" at bounding box center [640, 299] width 115 height 15
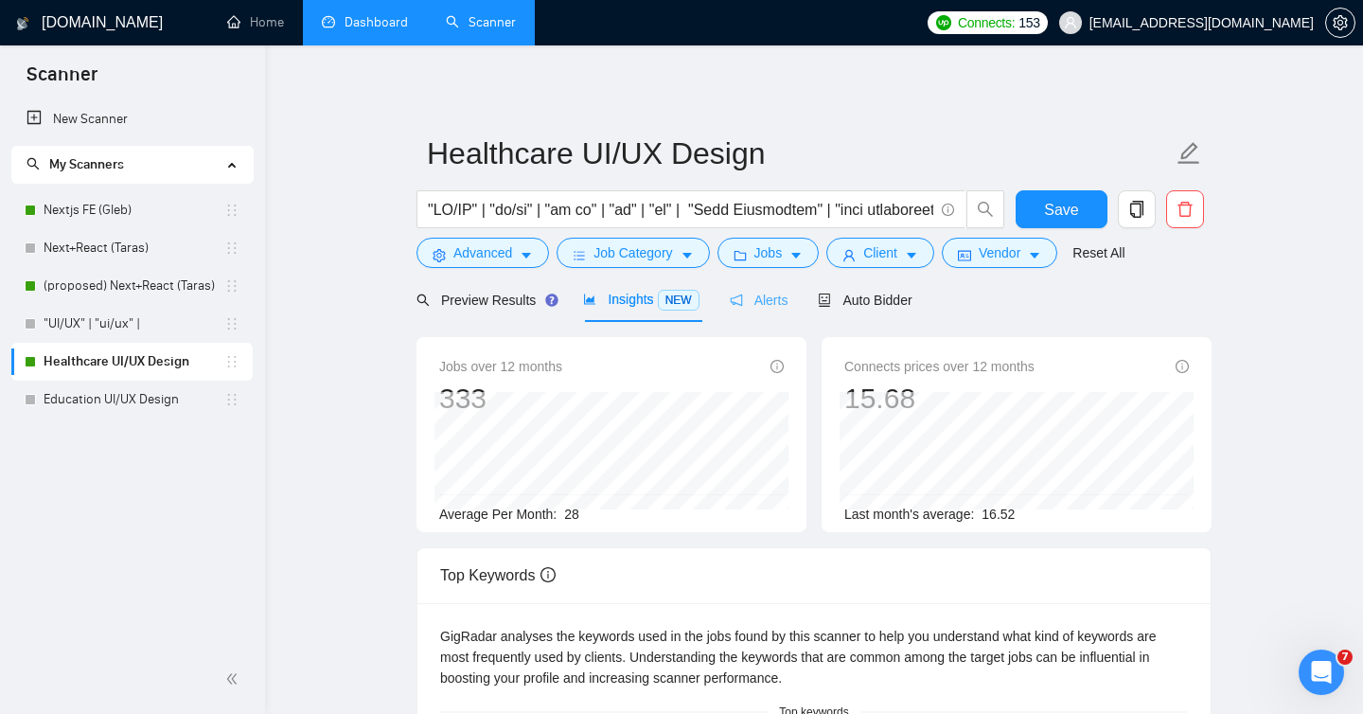
click at [745, 310] on div "Alerts" at bounding box center [759, 299] width 59 height 44
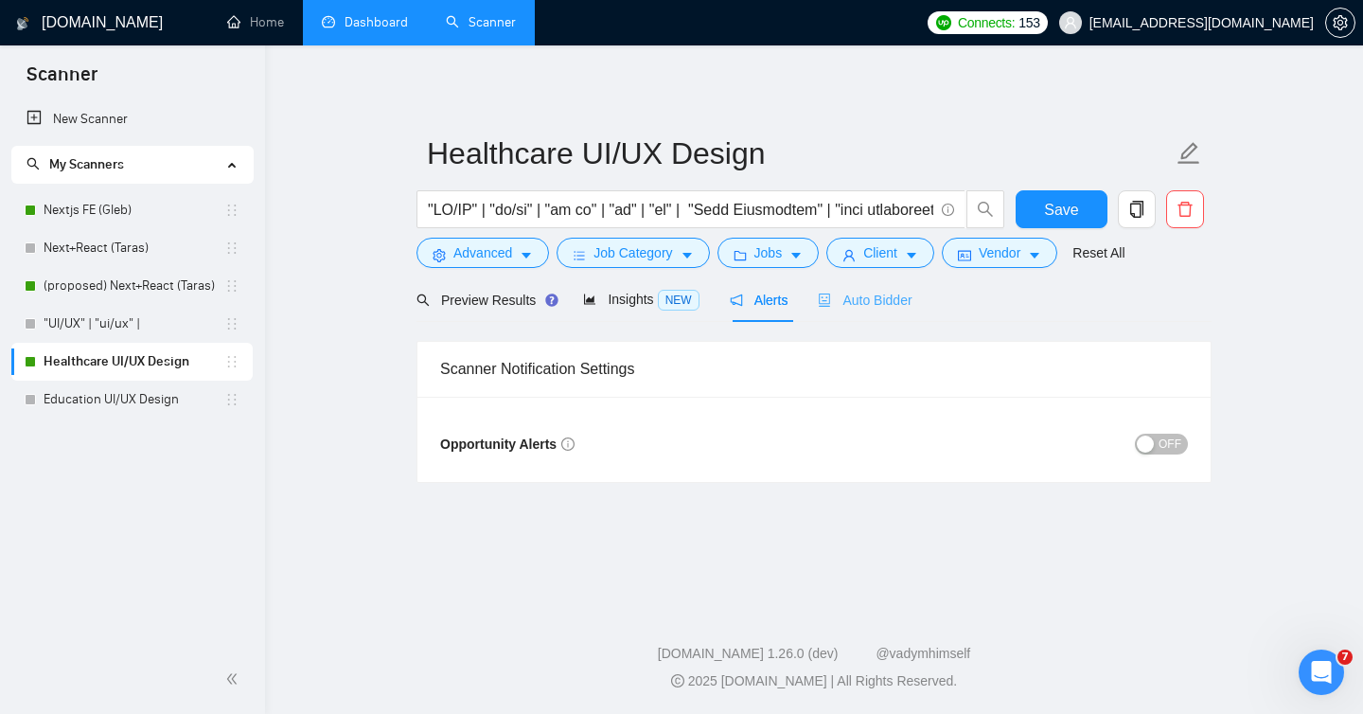
click at [874, 317] on div "Auto Bidder" at bounding box center [865, 299] width 94 height 44
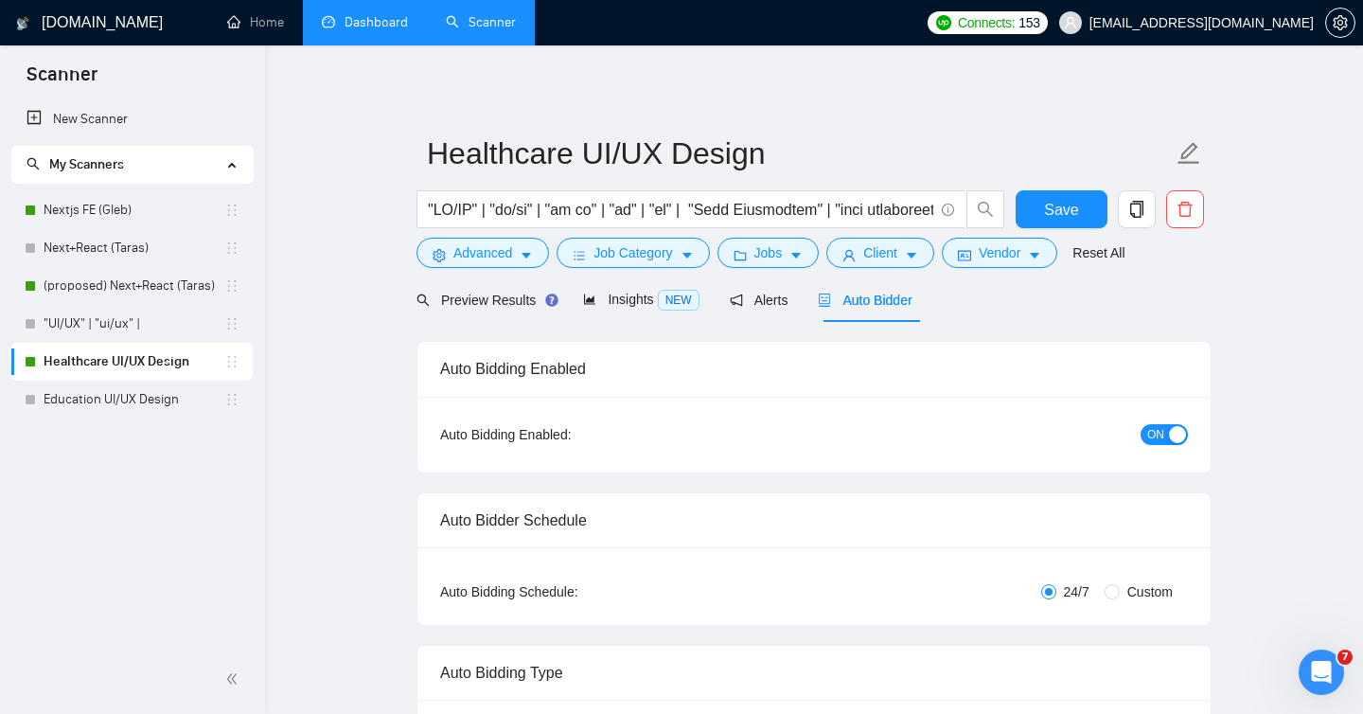
radio input "false"
radio input "true"
checkbox input "true"
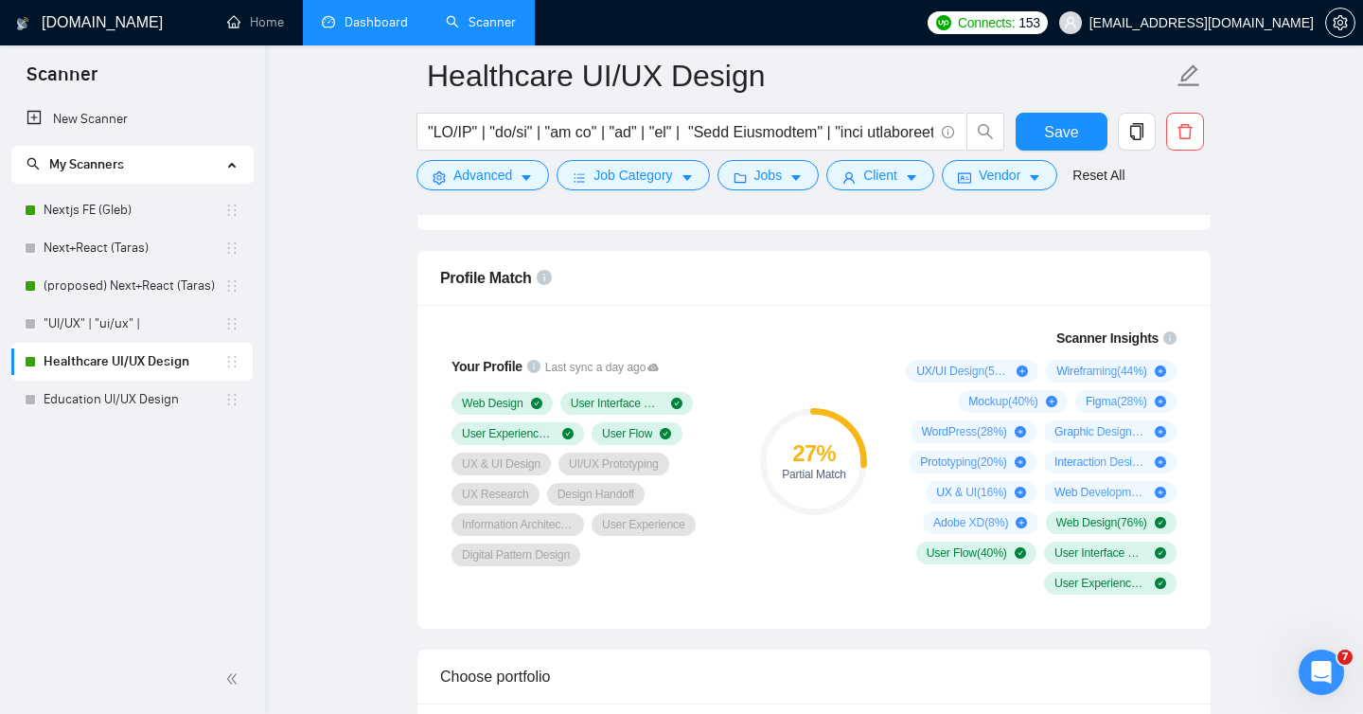
scroll to position [1486, 0]
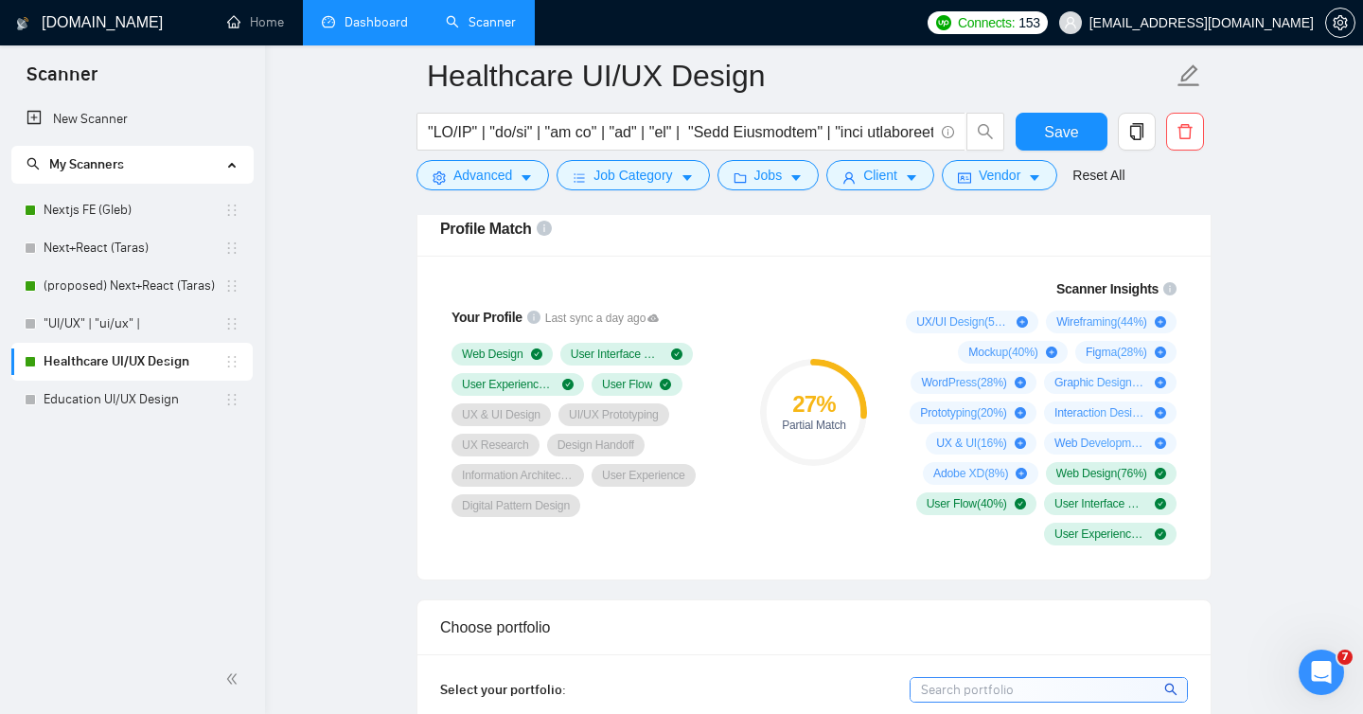
click at [810, 426] on div "Partial Match" at bounding box center [813, 424] width 107 height 11
click at [1165, 289] on icon "info-circle" at bounding box center [1169, 288] width 13 height 13
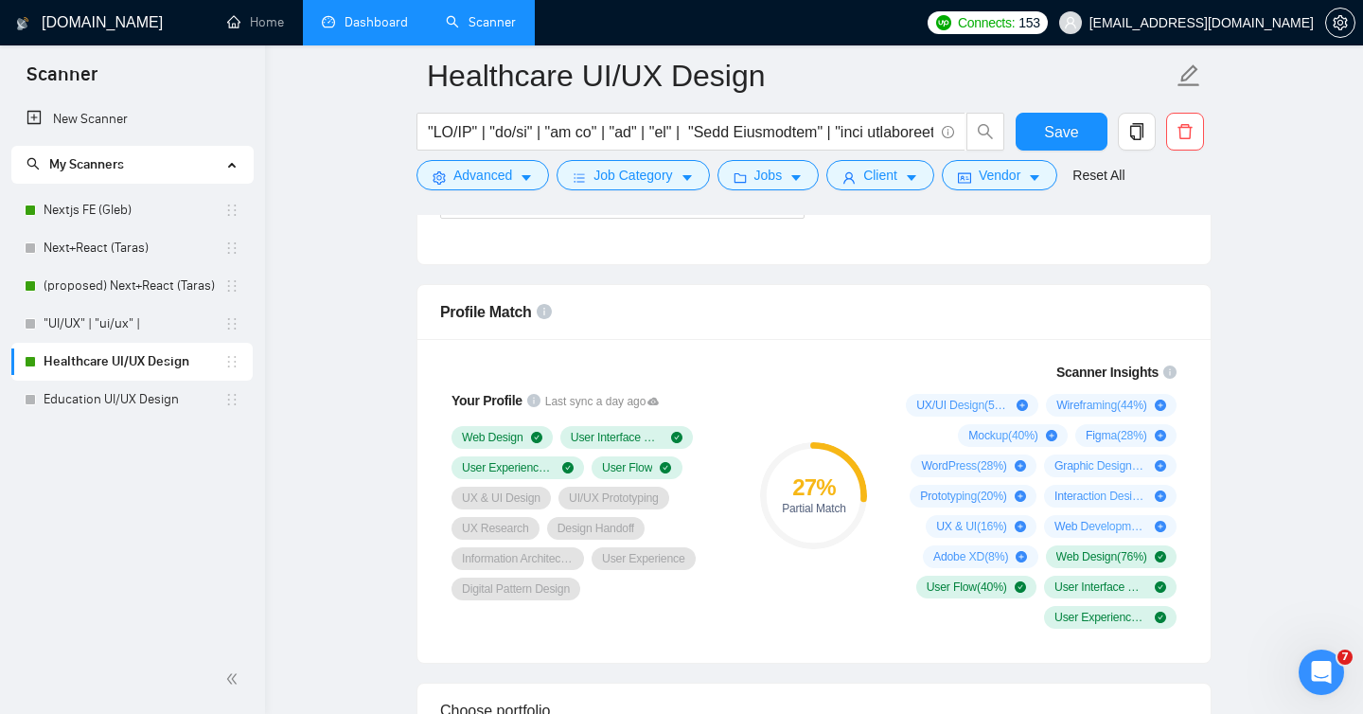
scroll to position [1378, 0]
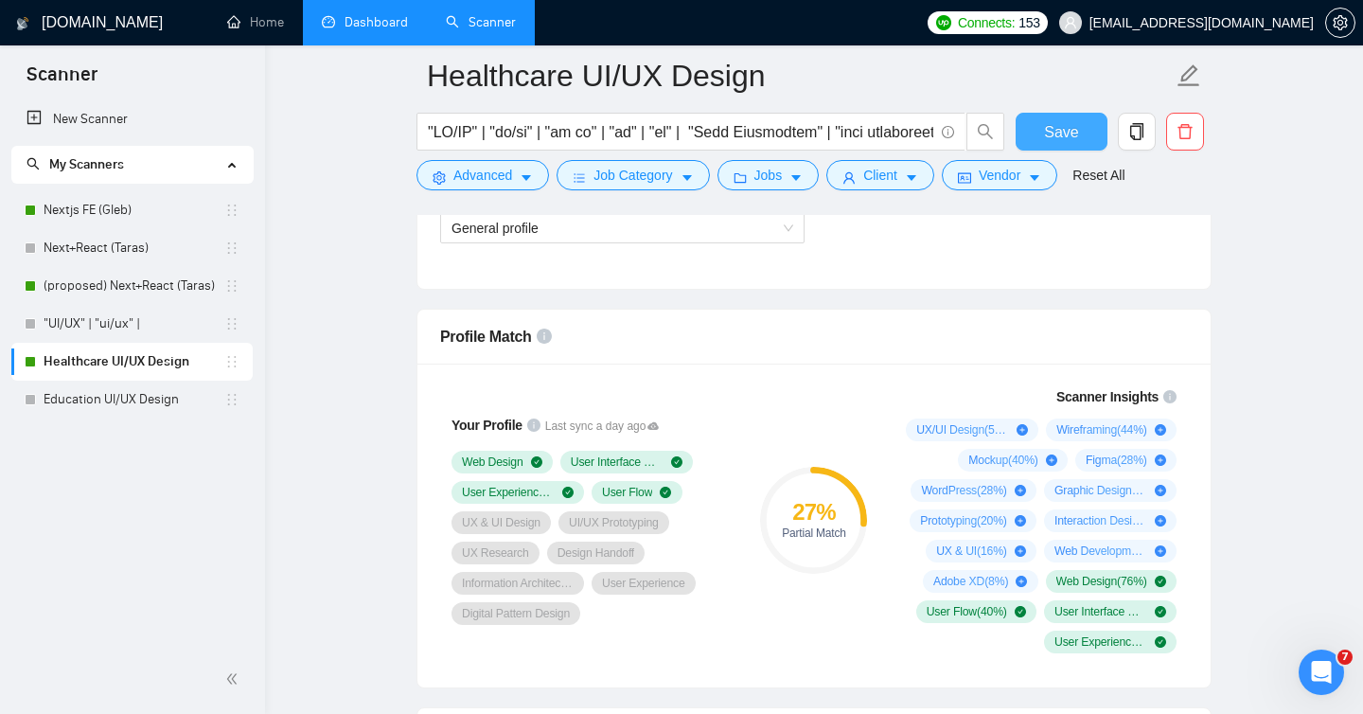
click at [1071, 143] on span "Save" at bounding box center [1061, 132] width 34 height 24
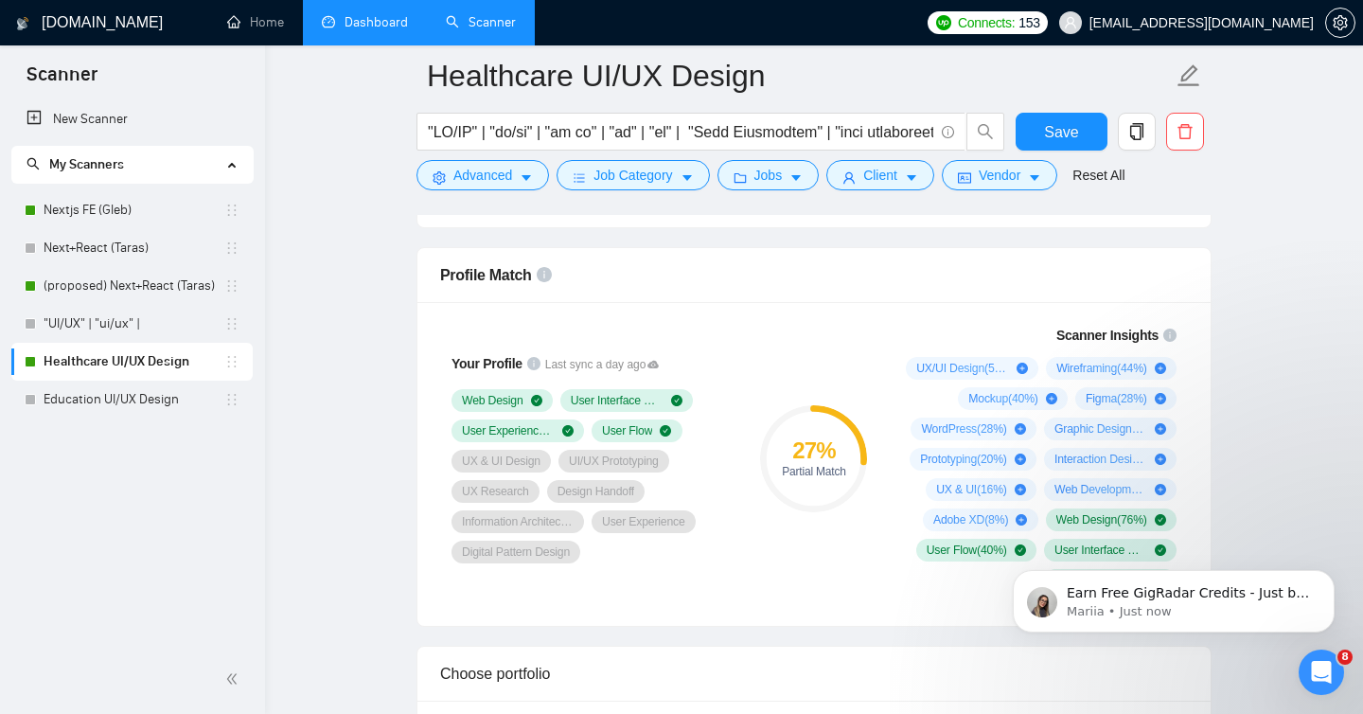
scroll to position [1438, 0]
click at [1056, 132] on span "Save" at bounding box center [1061, 132] width 34 height 24
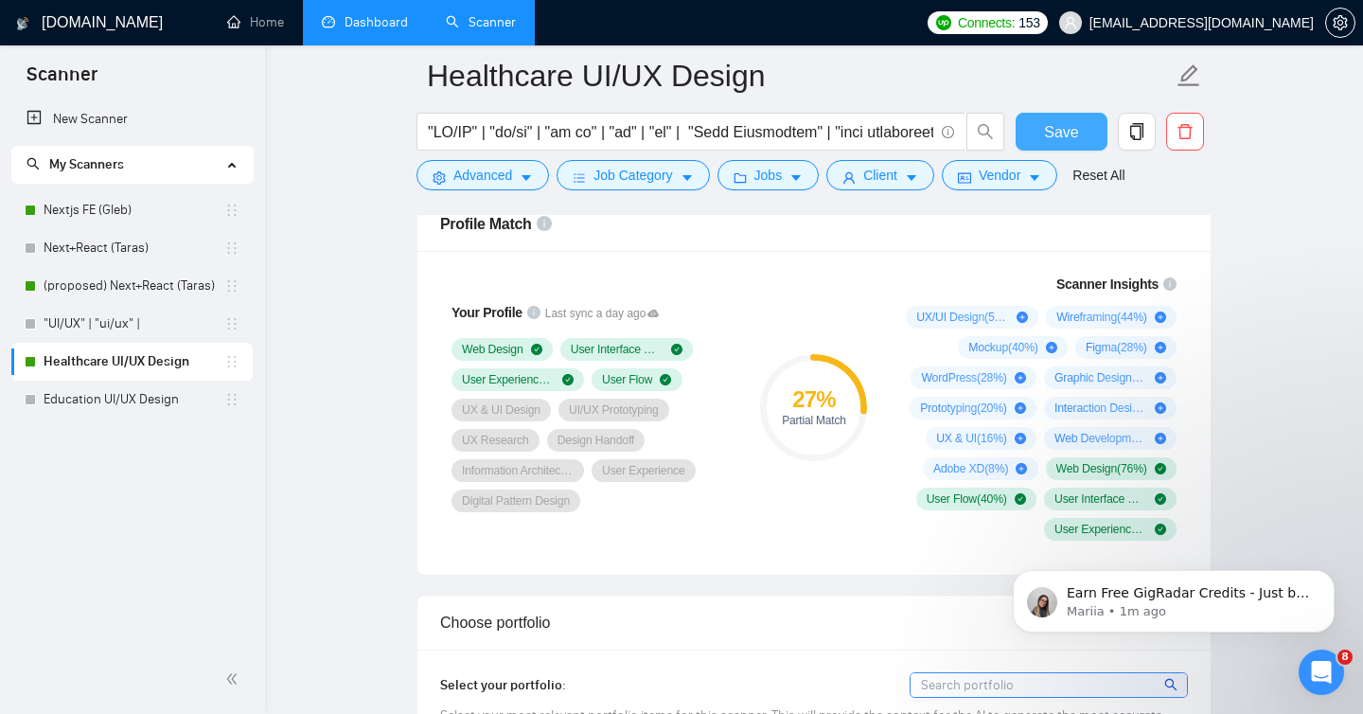
scroll to position [1514, 0]
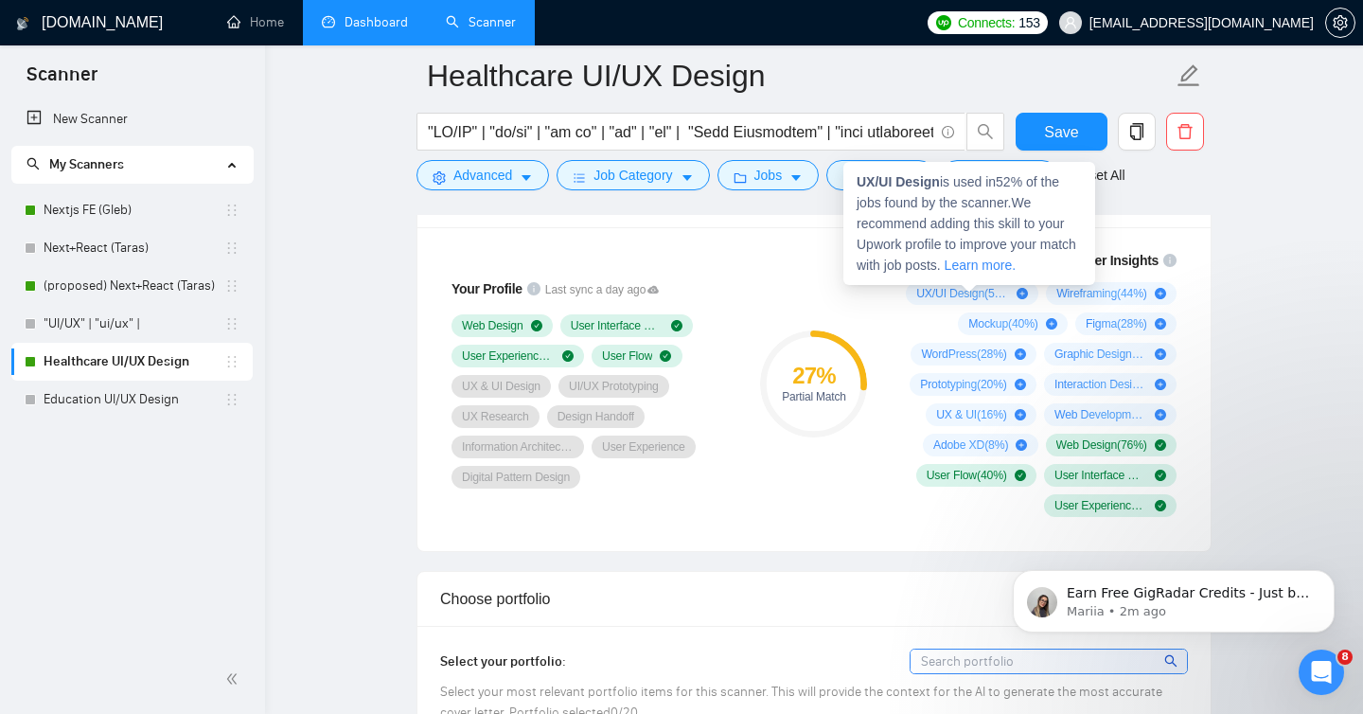
click at [1022, 292] on icon "plus-circle" at bounding box center [1022, 293] width 11 height 11
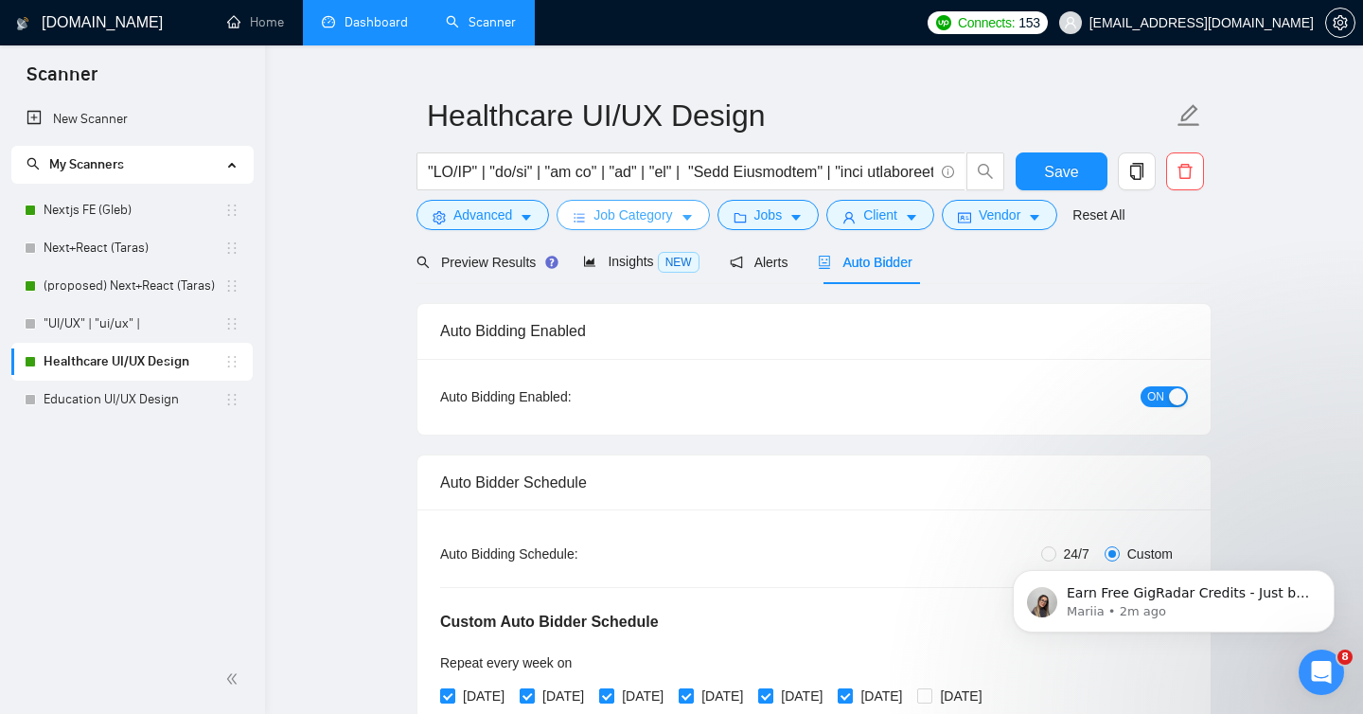
scroll to position [0, 0]
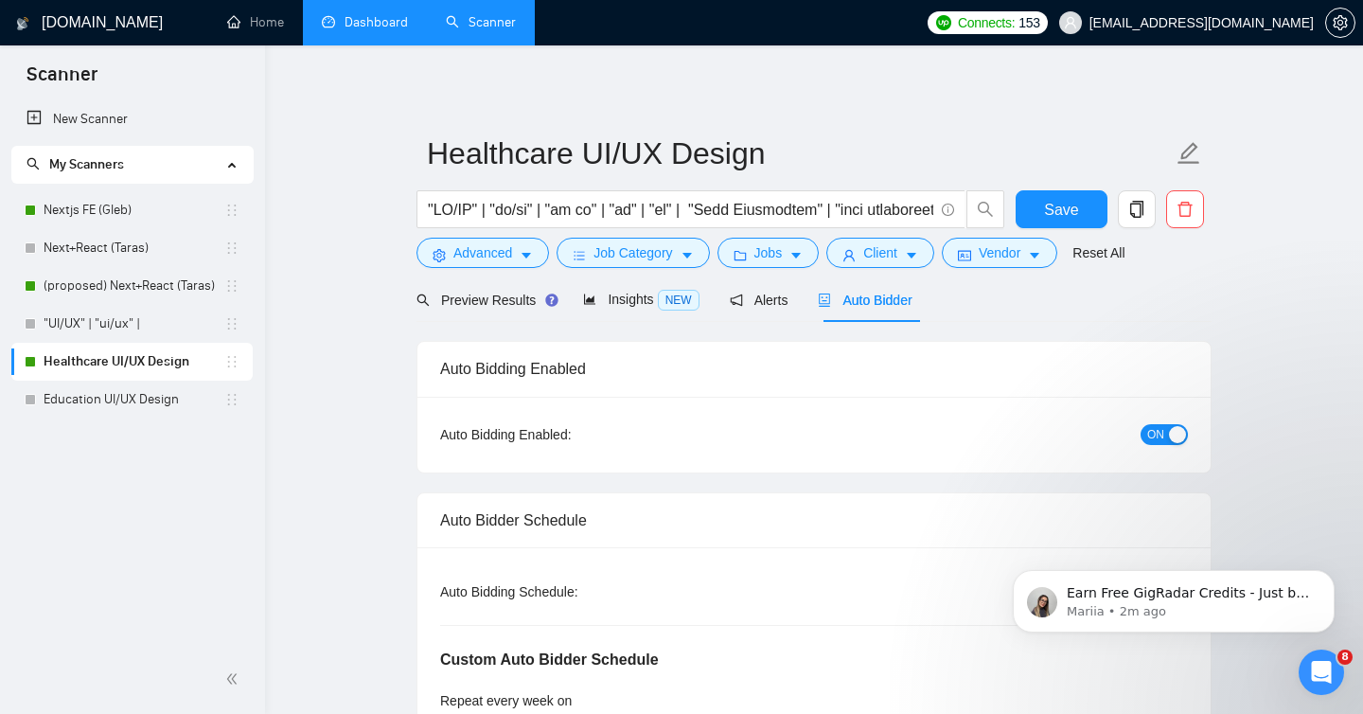
click at [379, 30] on link "Dashboard" at bounding box center [365, 22] width 86 height 16
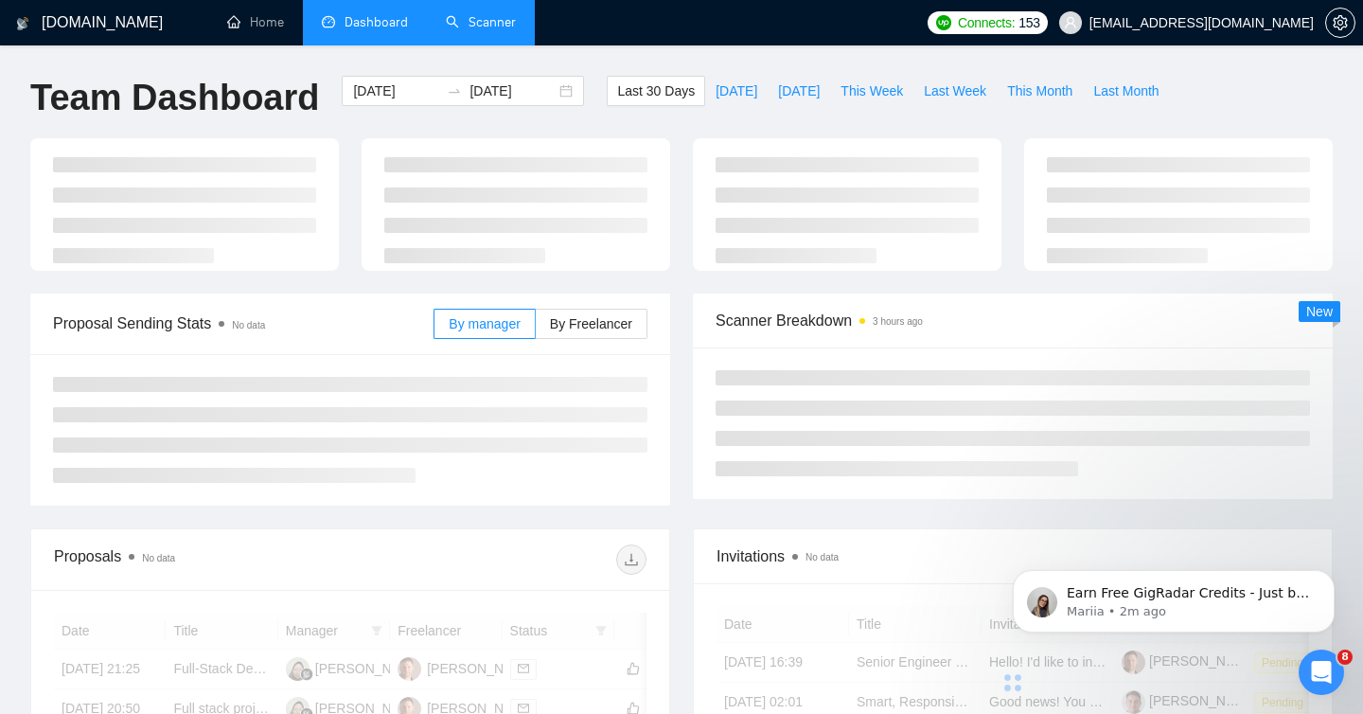
click at [483, 30] on link "Scanner" at bounding box center [481, 22] width 70 height 16
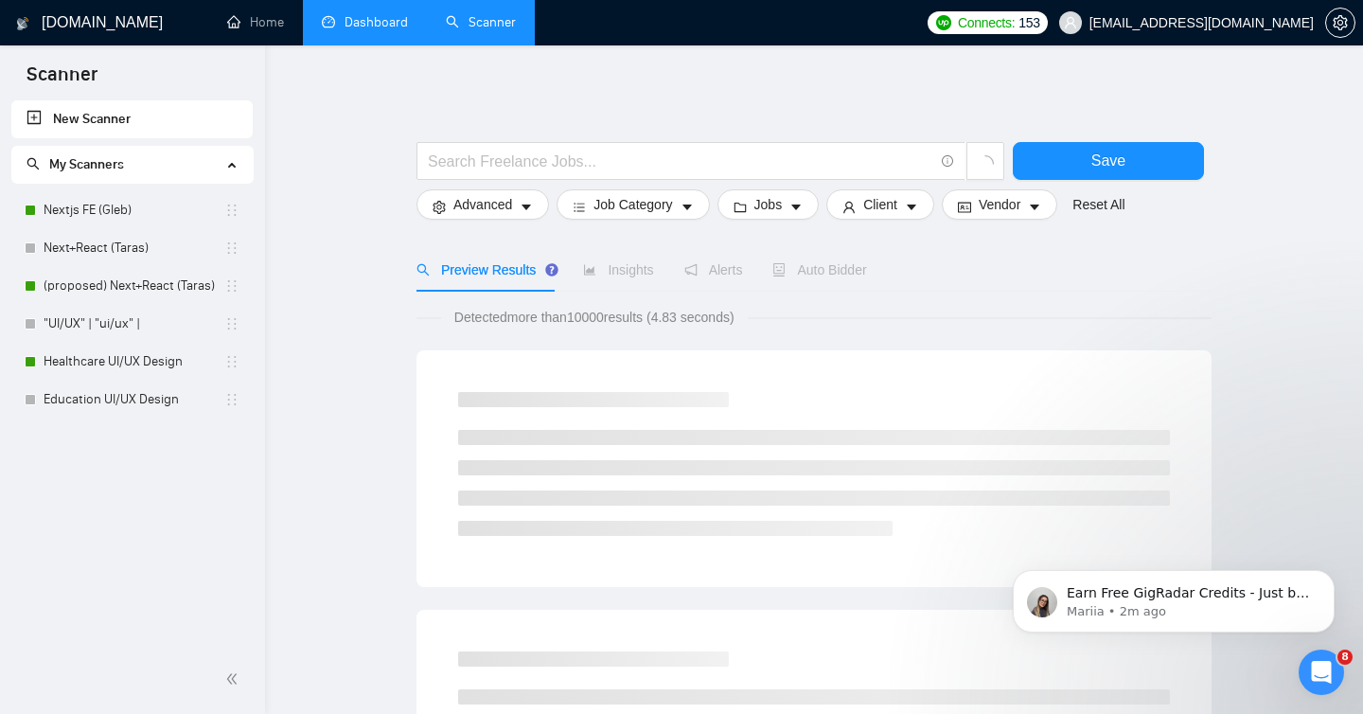
click at [346, 14] on link "Dashboard" at bounding box center [365, 22] width 86 height 16
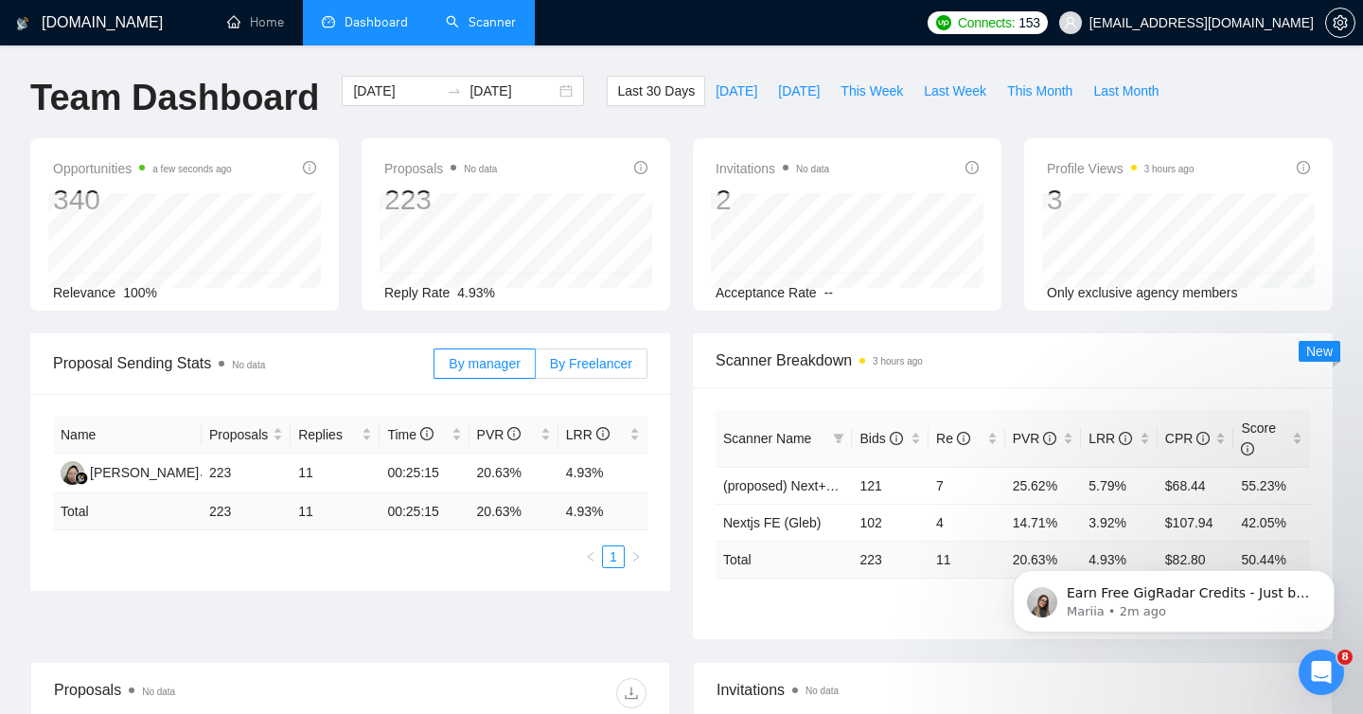
click at [591, 365] on span "By Freelancer" at bounding box center [591, 363] width 82 height 15
click at [536, 368] on input "By Freelancer" at bounding box center [536, 368] width 0 height 0
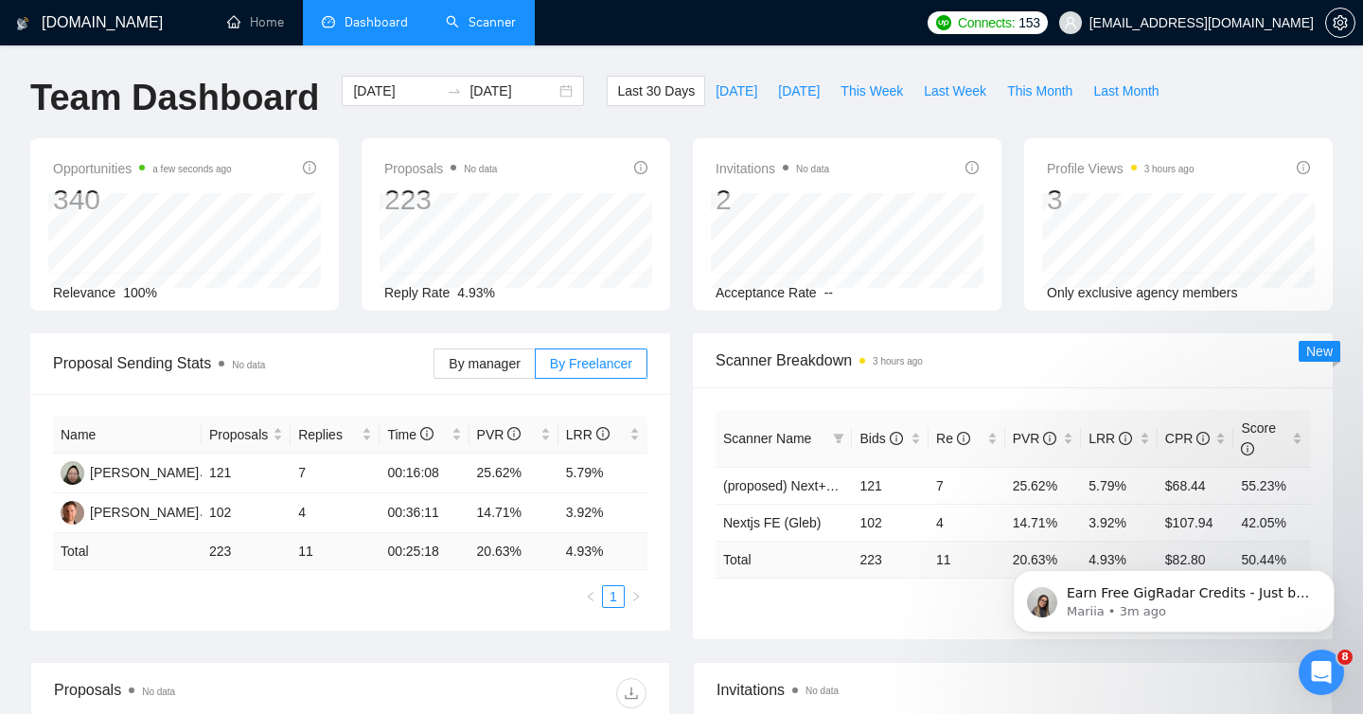
click at [447, 18] on link "Scanner" at bounding box center [481, 22] width 70 height 16
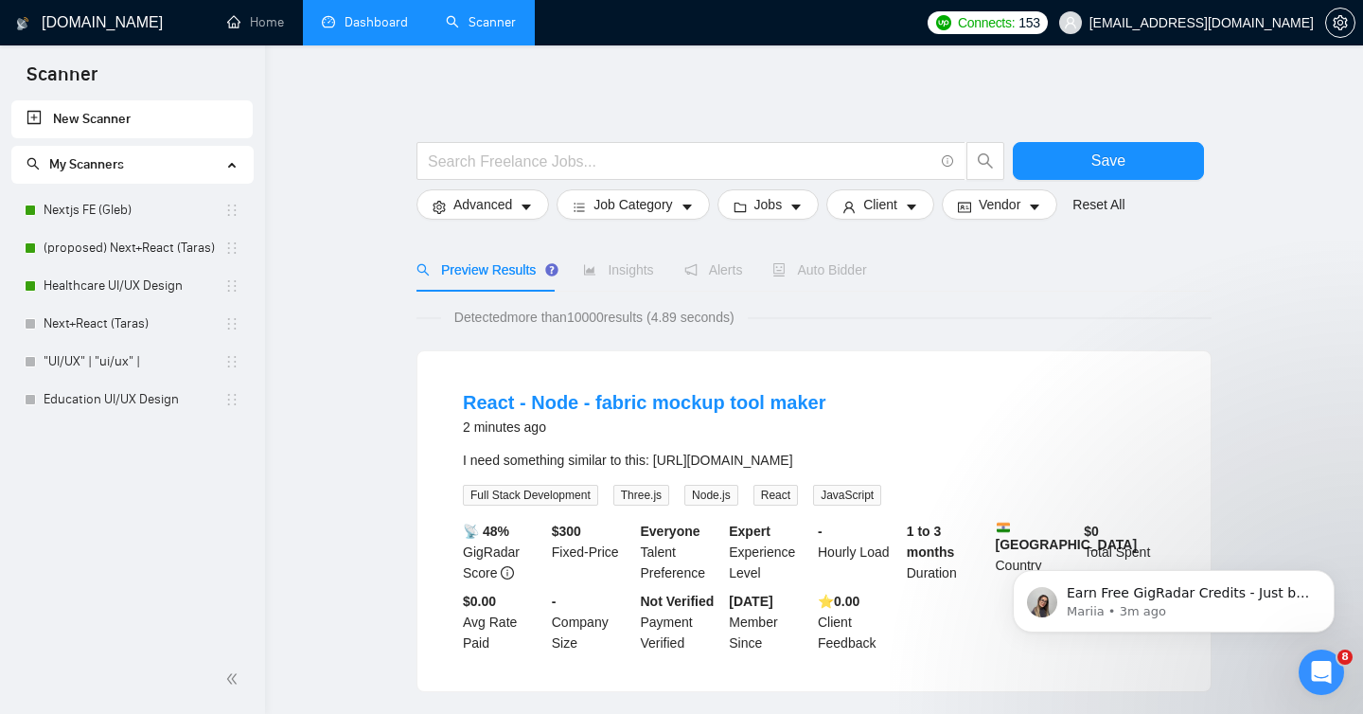
click at [184, 498] on div "New Scanner My Scanners Nextjs FE (Gleb) (proposed) Next+React (Taras) Healthca…" at bounding box center [132, 372] width 265 height 544
